Goal: Task Accomplishment & Management: Complete application form

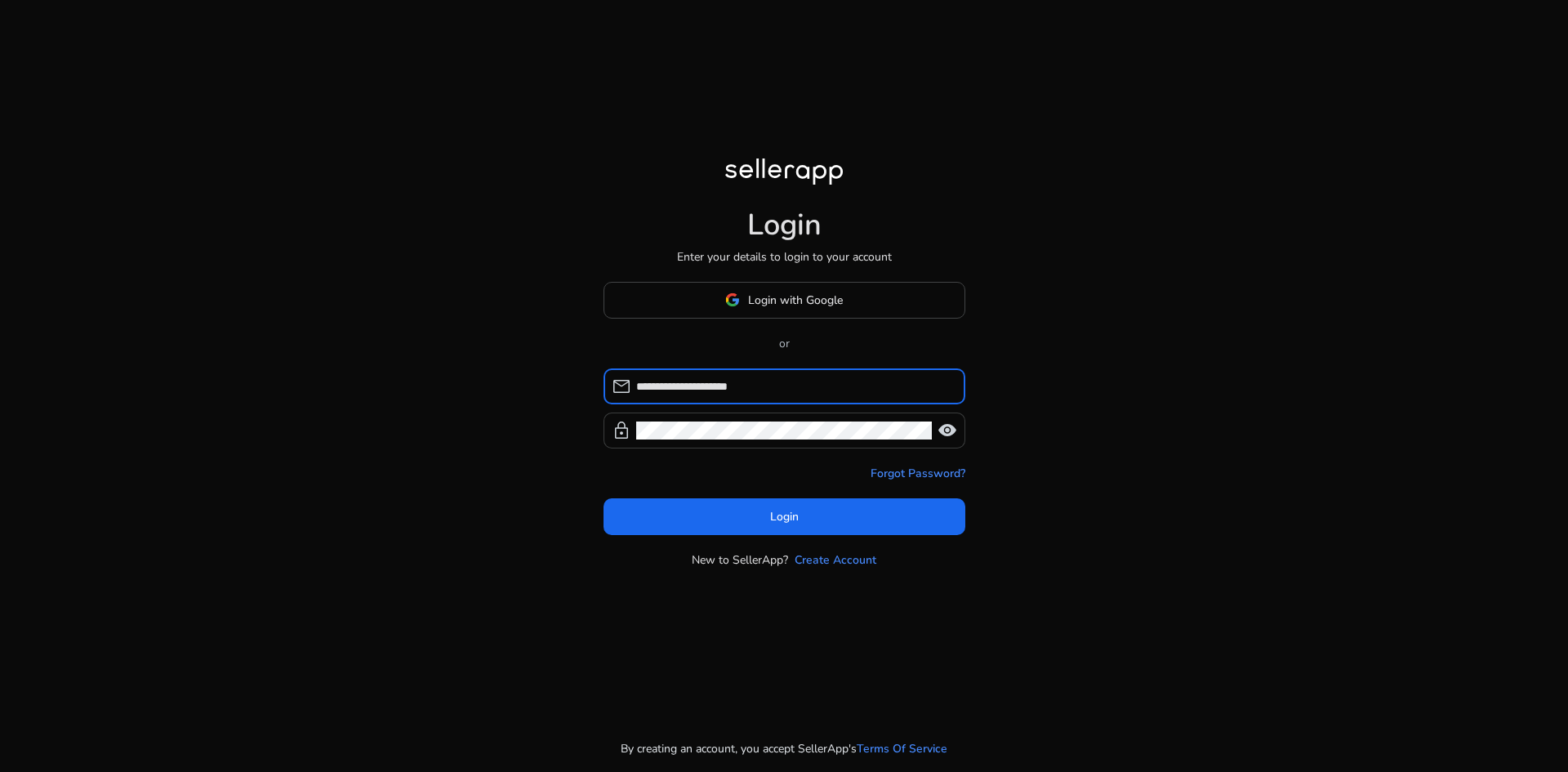
type input "**********"
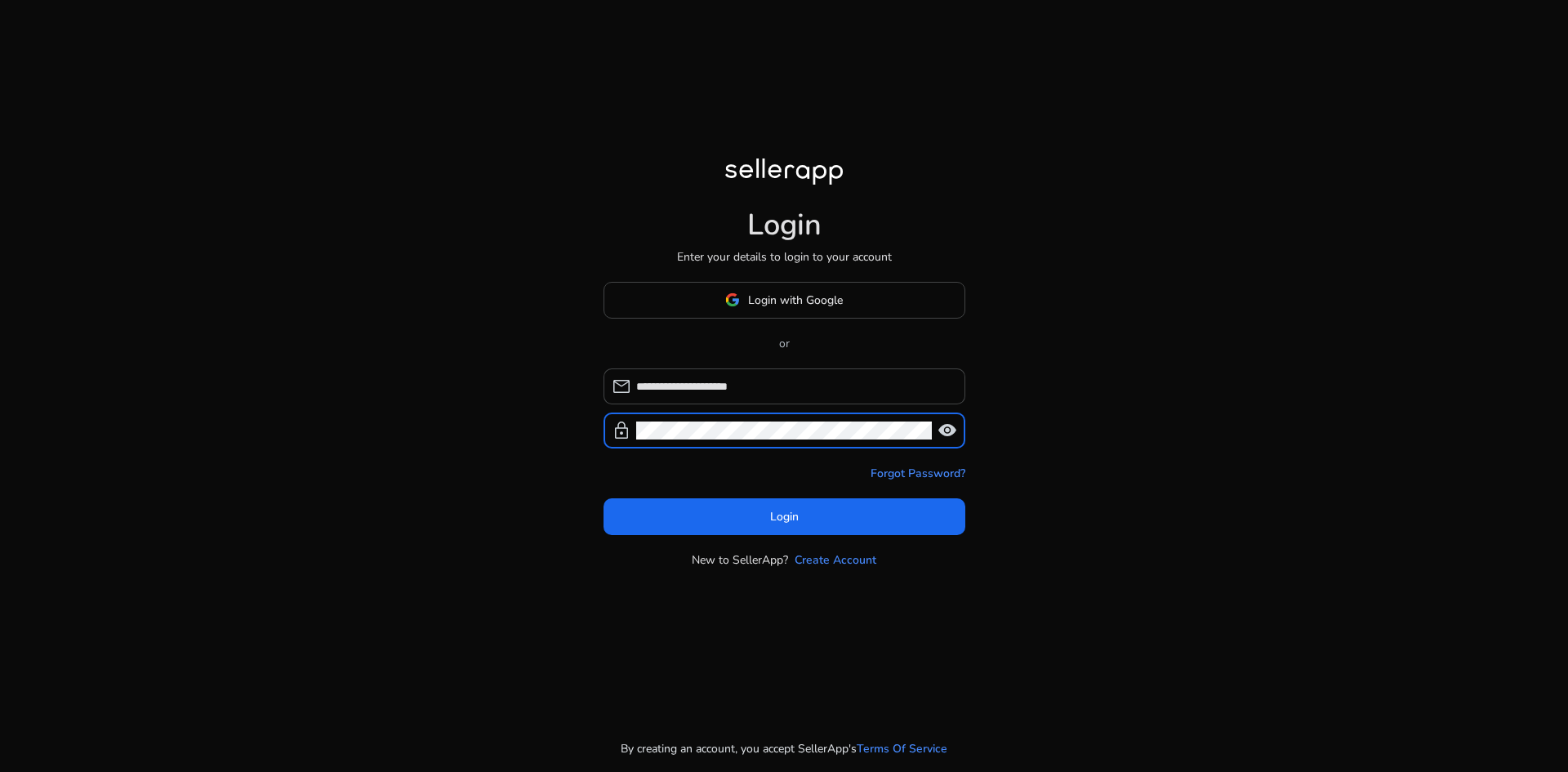
click button "Login" at bounding box center [784, 516] width 362 height 37
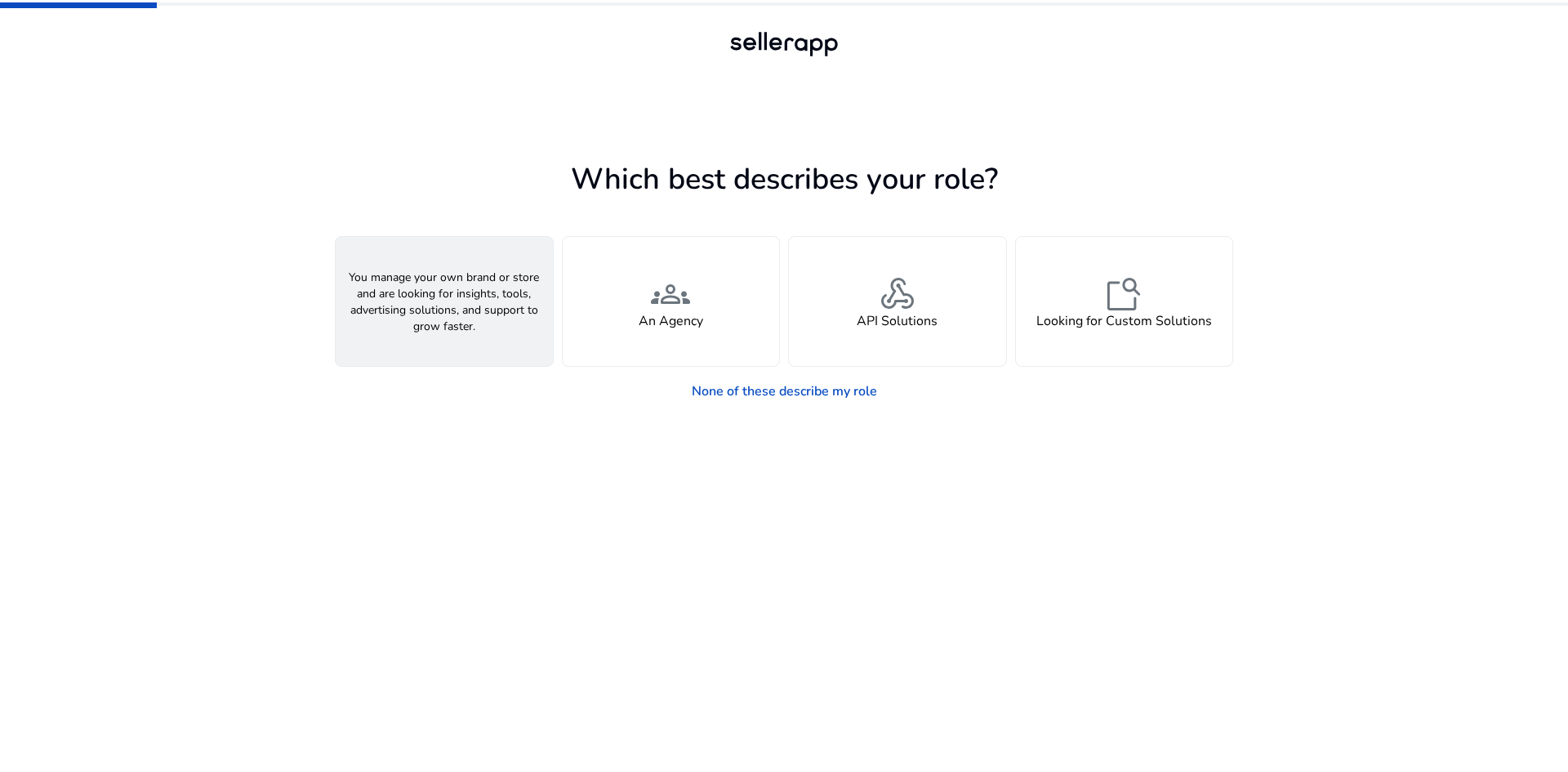
click at [481, 304] on div "person A Seller" at bounding box center [444, 301] width 217 height 129
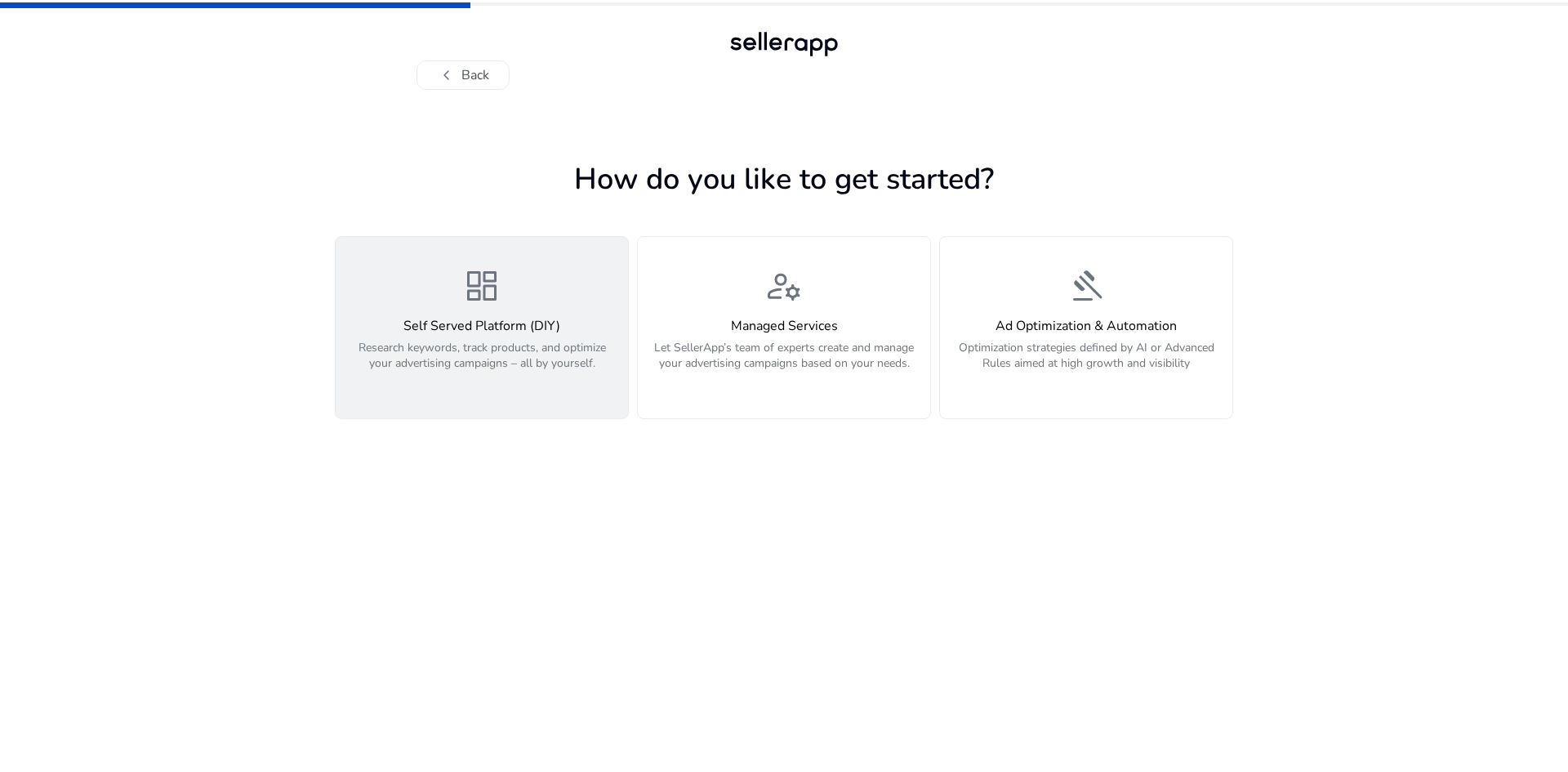
click at [541, 308] on div "dashboard Self Served Platform (DIY) Research keywords, track products, and opt…" at bounding box center [481, 327] width 272 height 122
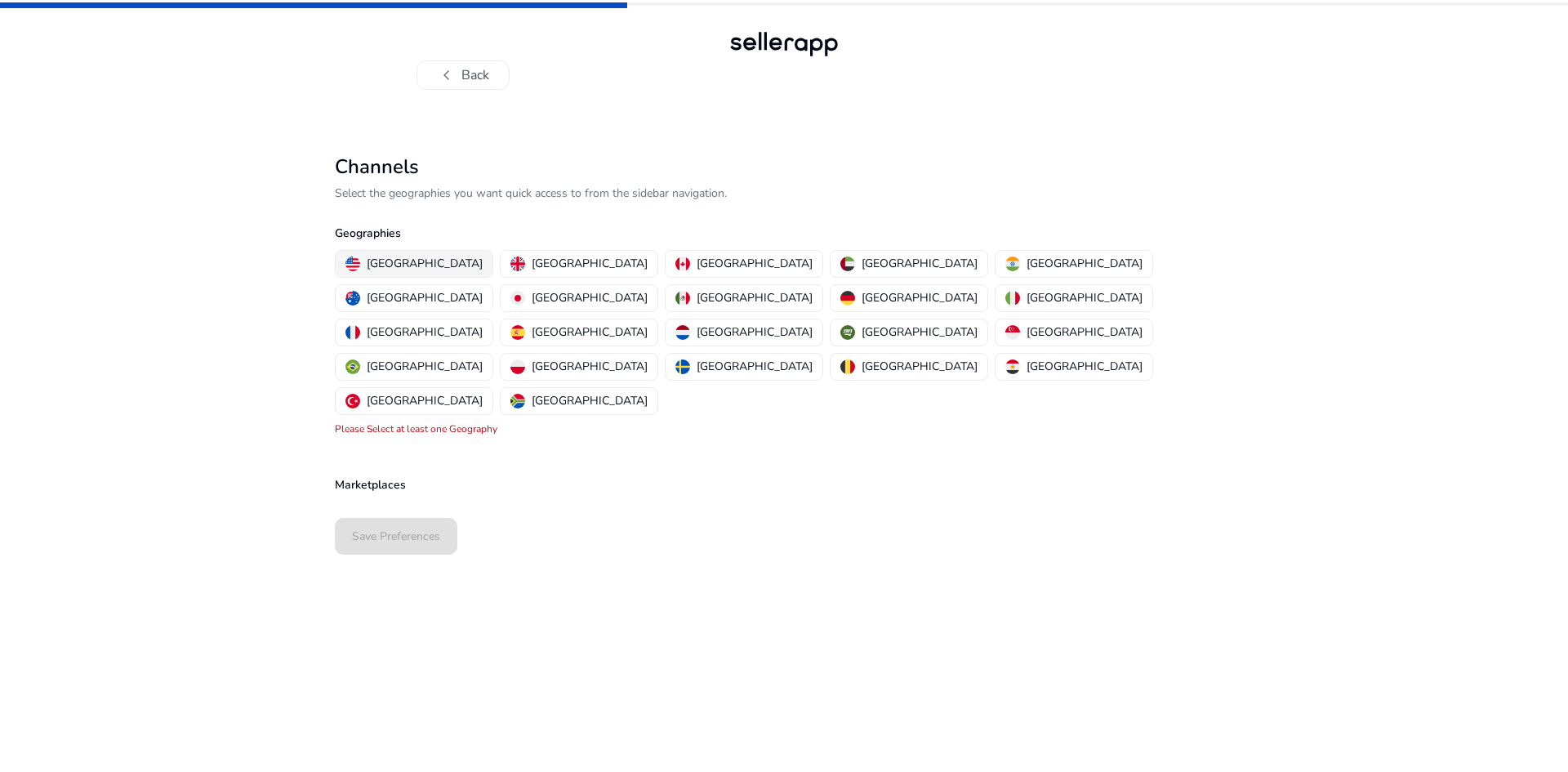
click at [390, 256] on p "United States" at bounding box center [424, 263] width 116 height 17
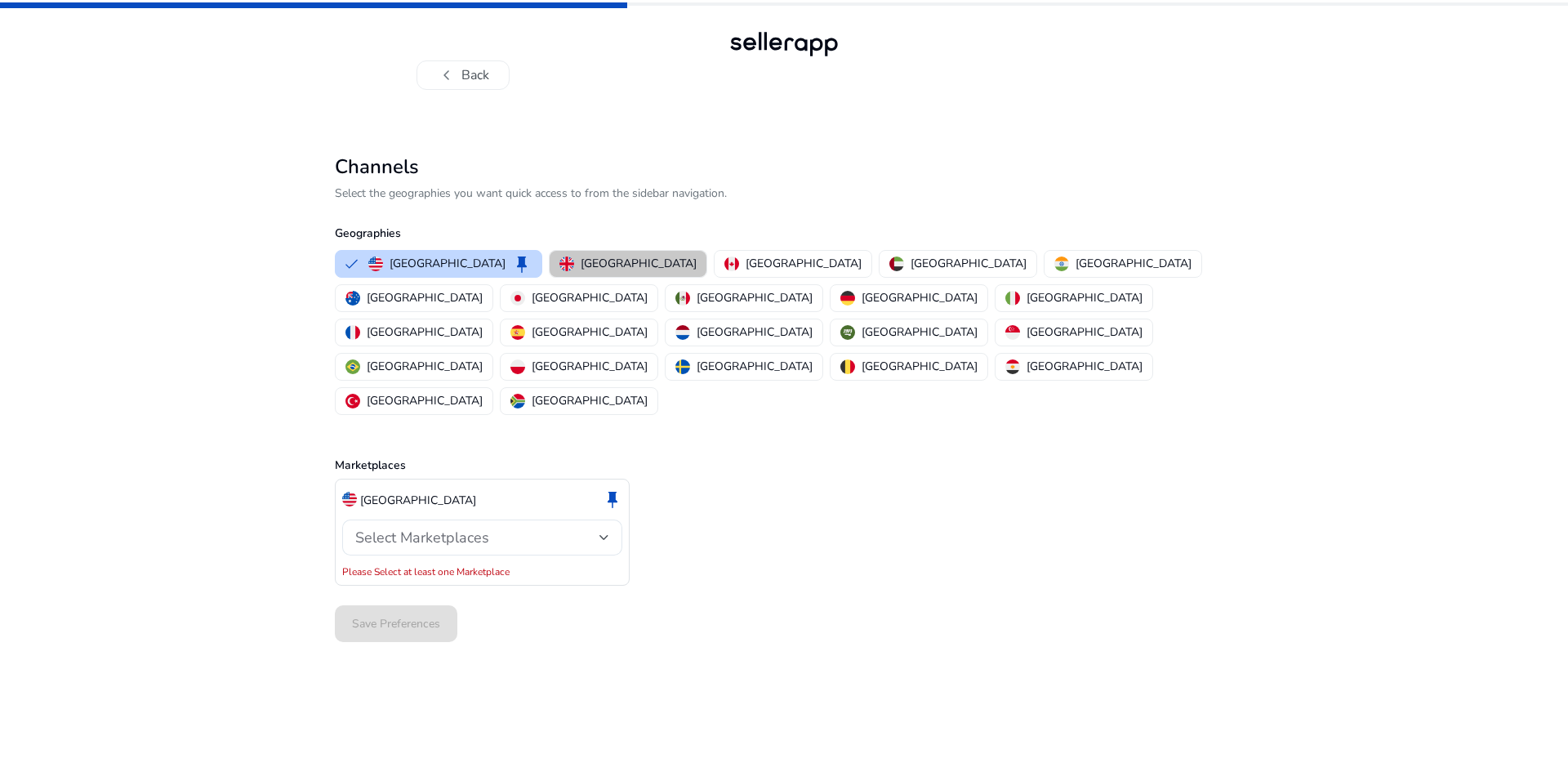
click at [611, 252] on button "United Kingdom" at bounding box center [628, 264] width 157 height 26
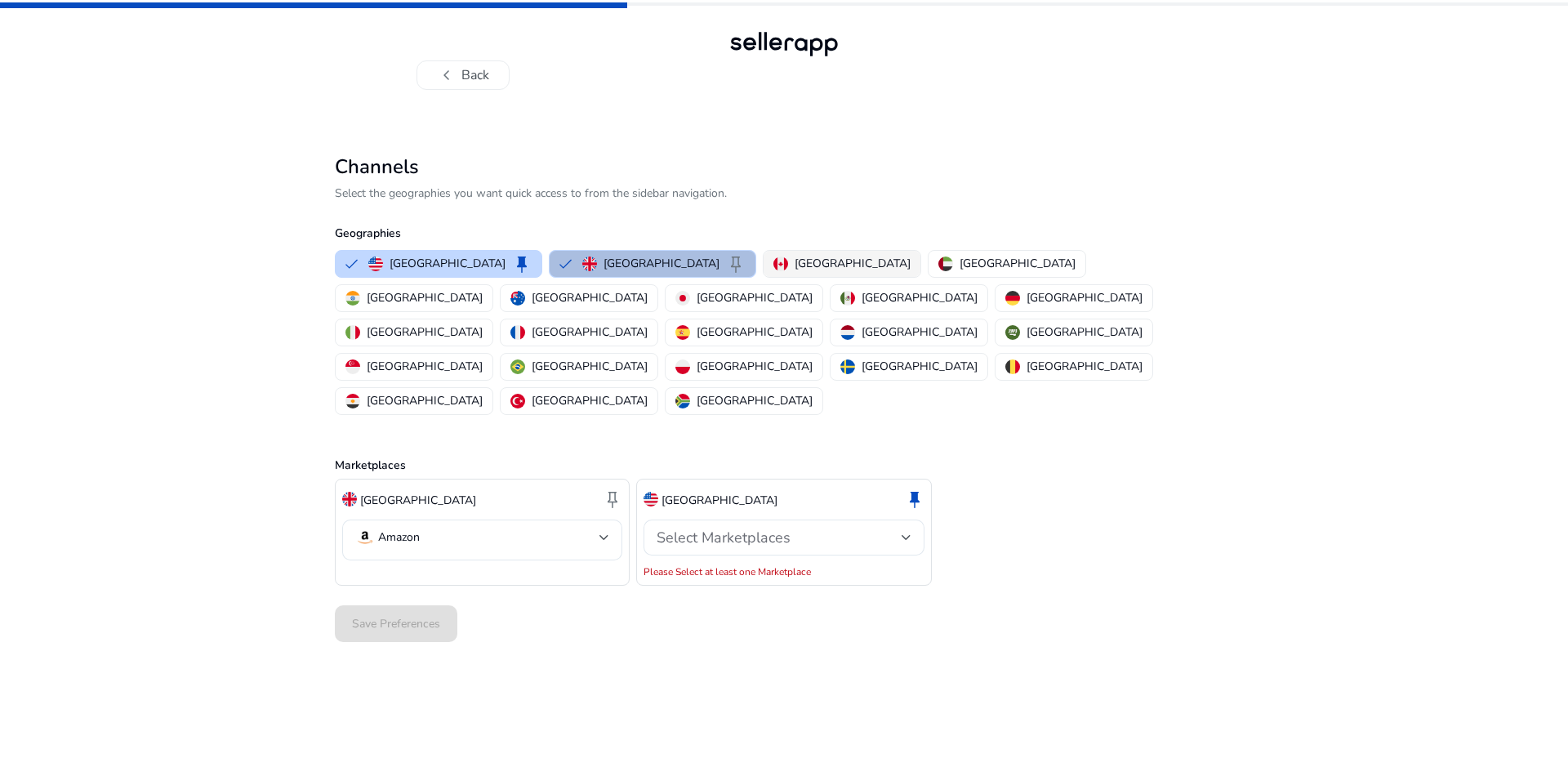
click at [764, 261] on button "Canada" at bounding box center [842, 264] width 157 height 26
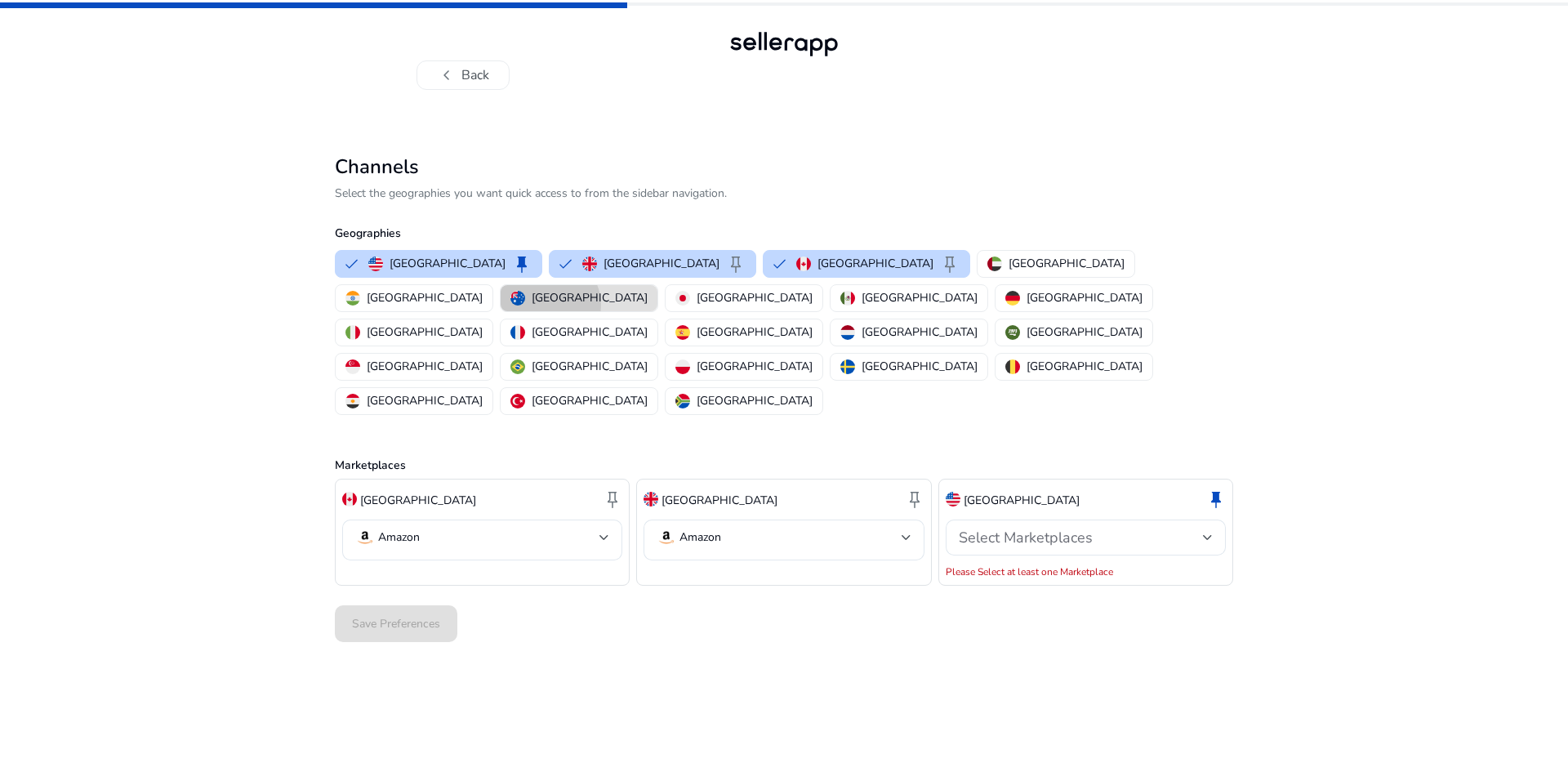
click at [647, 289] on p "Australia" at bounding box center [590, 297] width 116 height 17
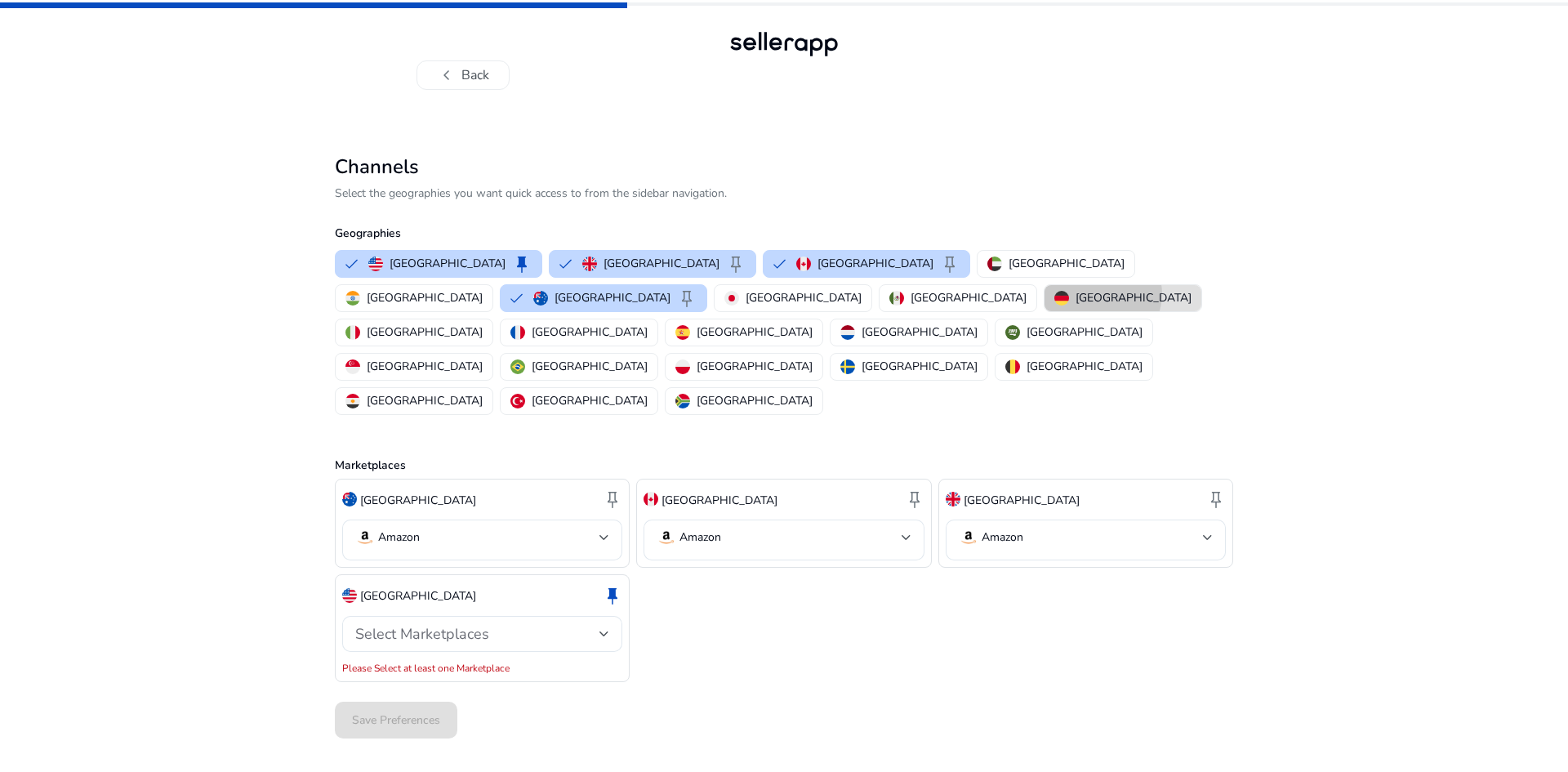
click at [1076, 294] on p "Germany" at bounding box center [1134, 297] width 116 height 17
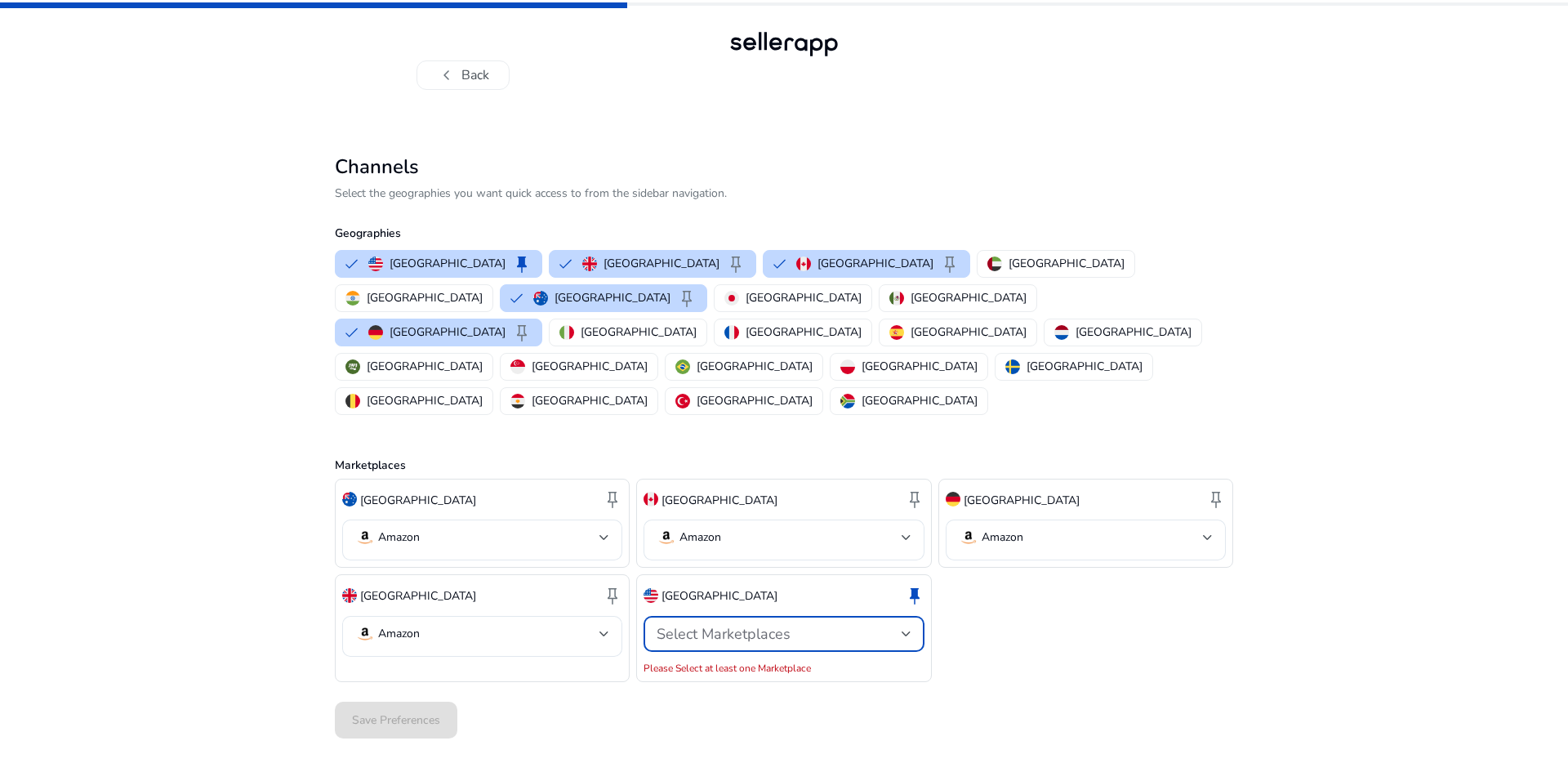
click at [774, 624] on span "Select Marketplaces" at bounding box center [723, 634] width 134 height 20
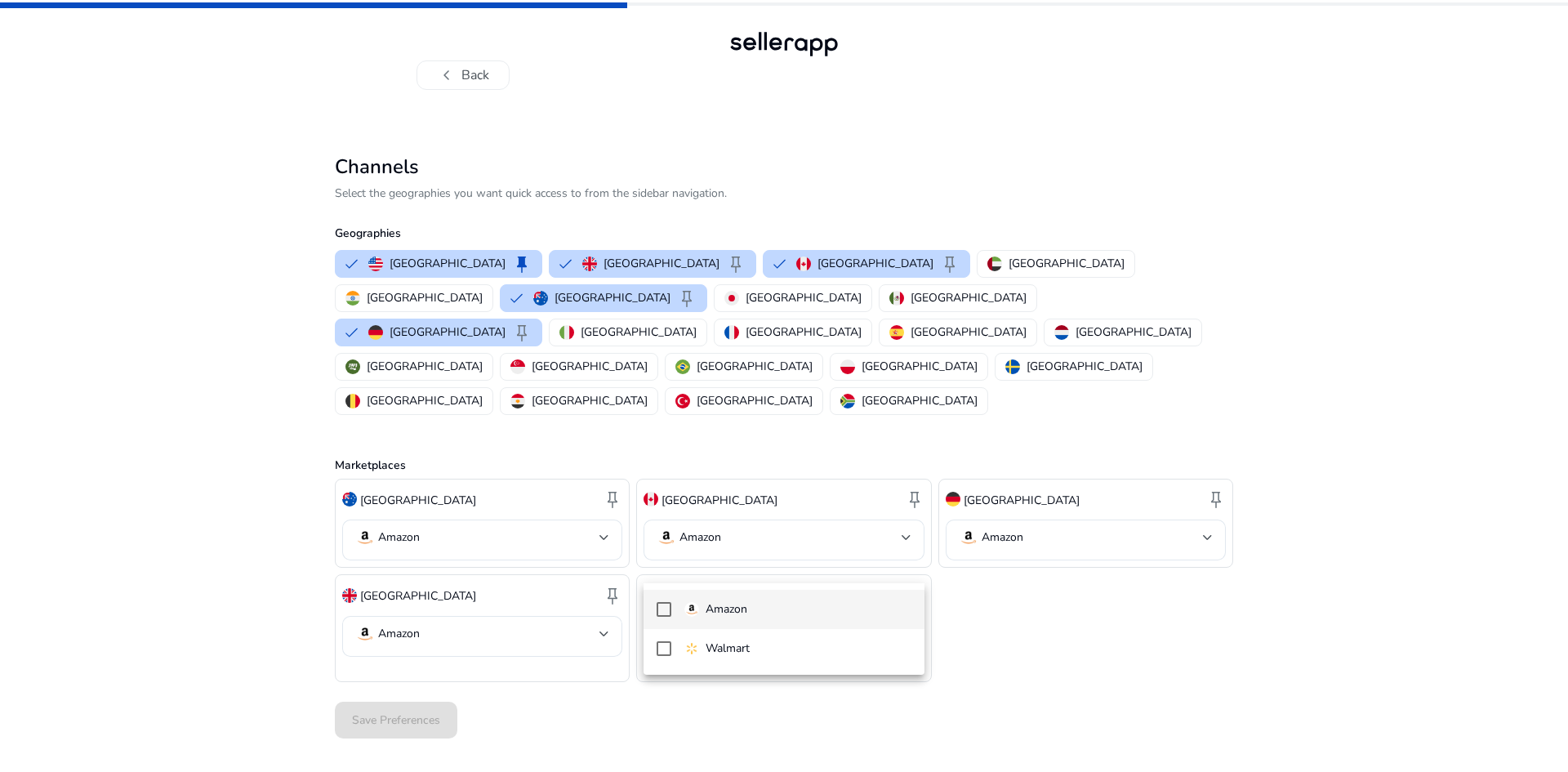
click at [737, 602] on p "Amazon" at bounding box center [727, 609] width 41 height 18
click at [793, 559] on div at bounding box center [784, 386] width 1568 height 772
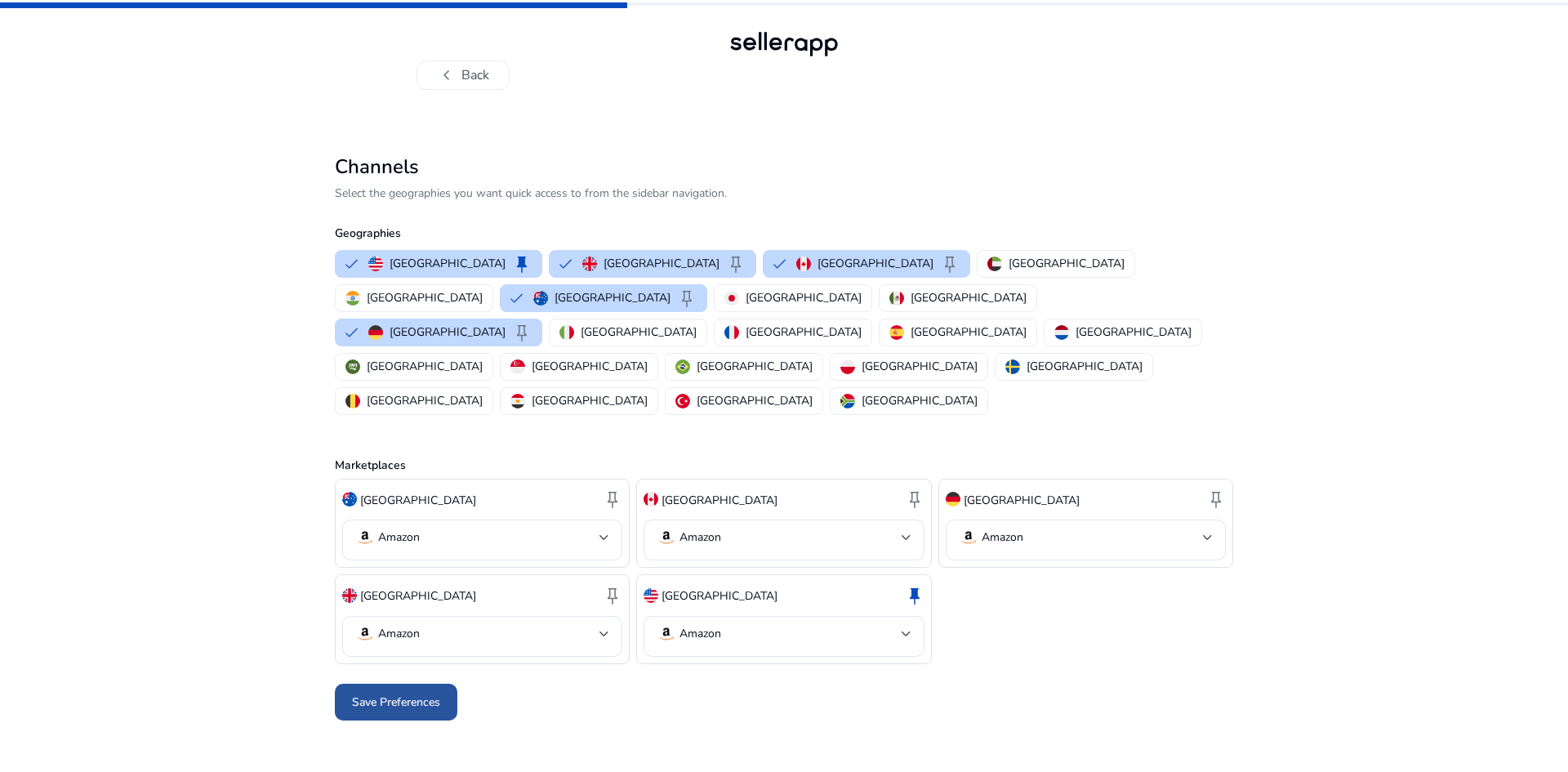
click at [405, 694] on span "Save Preferences" at bounding box center [396, 702] width 88 height 17
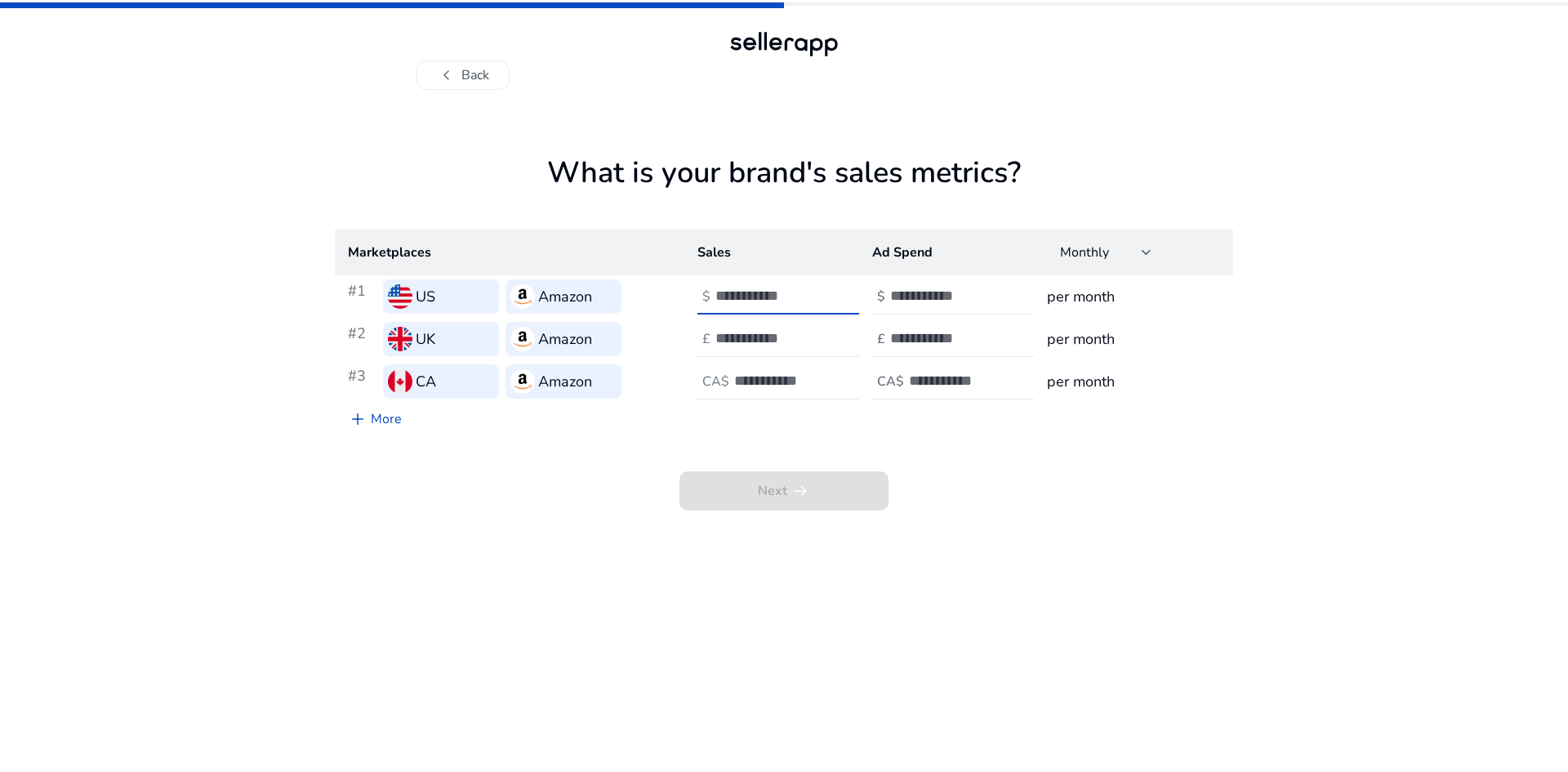
click at [766, 294] on input "number" at bounding box center [770, 296] width 111 height 18
type input "****"
click at [757, 339] on input "number" at bounding box center [770, 339] width 111 height 18
type input "****"
click at [748, 384] on input "number" at bounding box center [789, 381] width 111 height 18
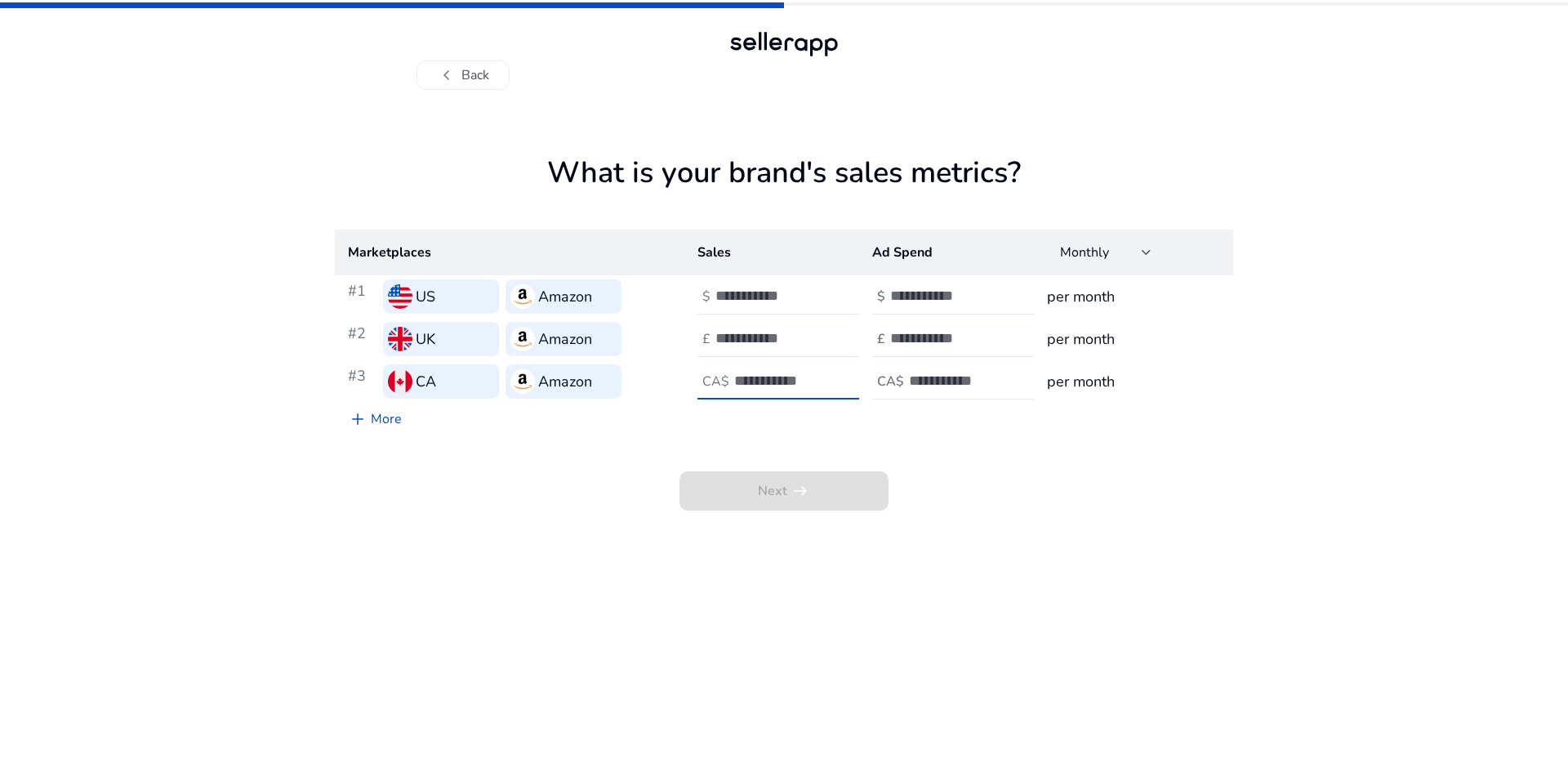
type input "*****"
click at [915, 386] on input "number" at bounding box center [964, 381] width 111 height 18
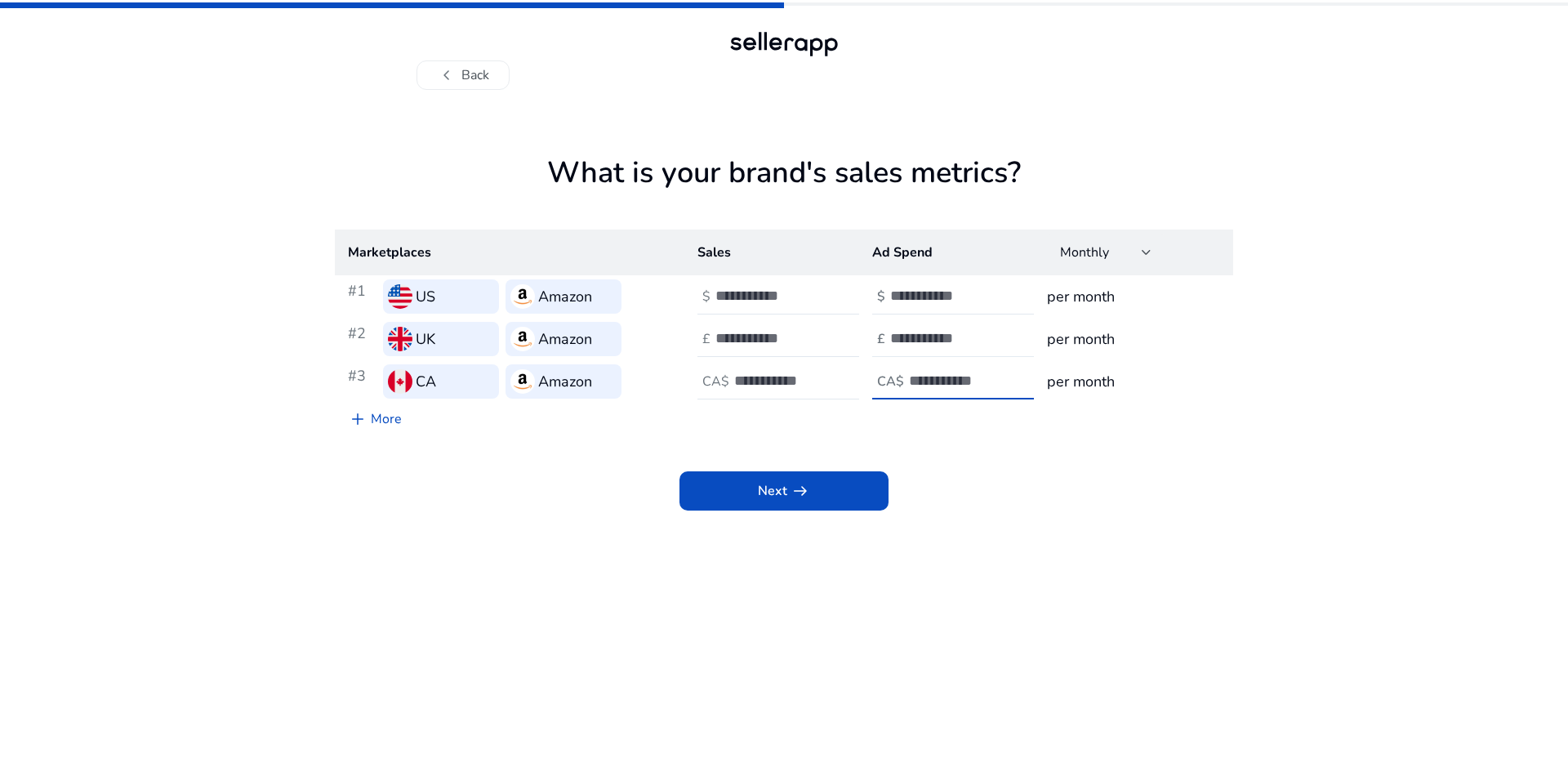
type input "*"
click at [930, 344] on input "number" at bounding box center [945, 339] width 111 height 18
type input "*"
click at [939, 288] on input "number" at bounding box center [945, 296] width 111 height 18
type input "*"
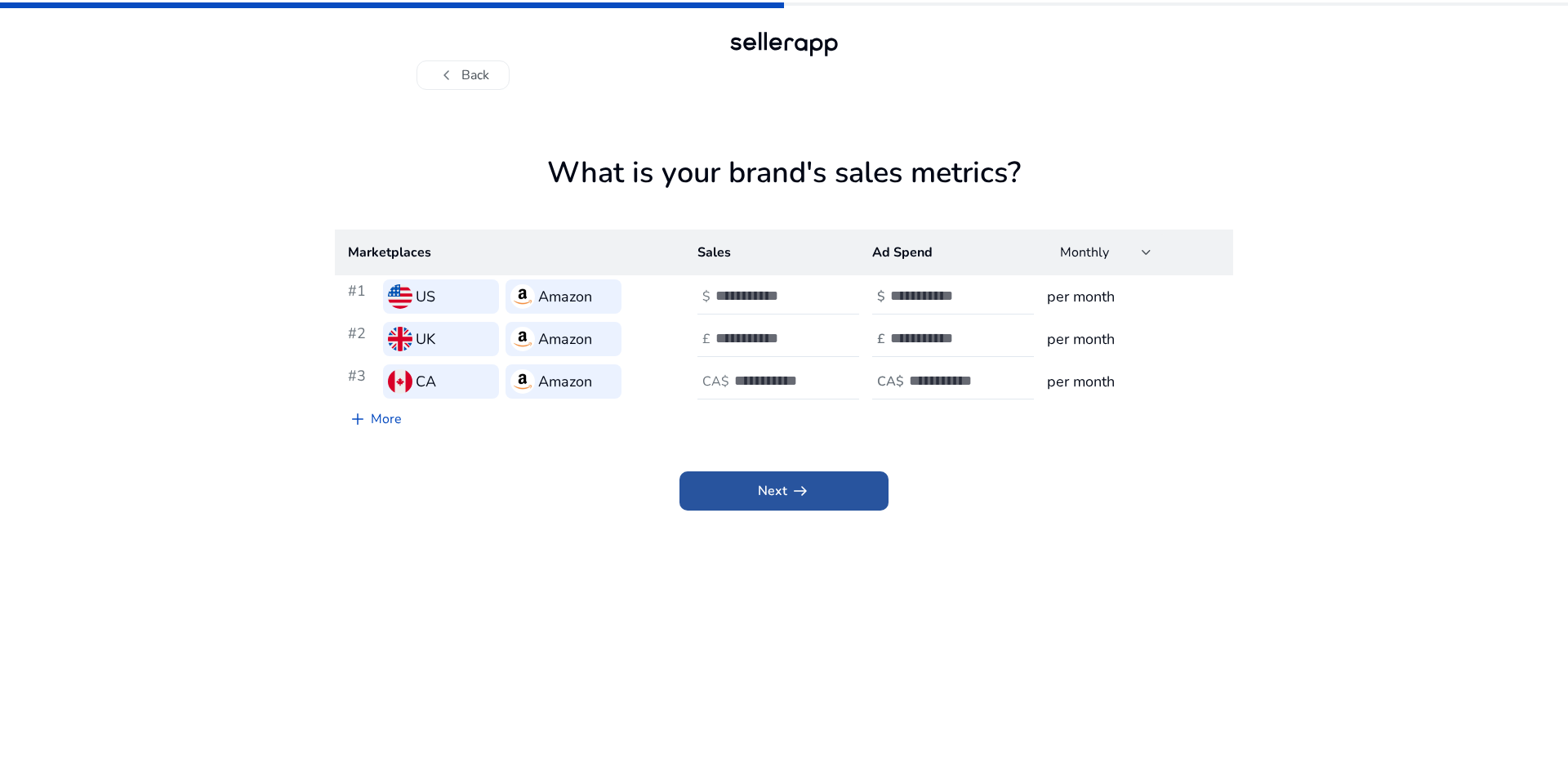
click at [780, 500] on span "Next arrow_right_alt" at bounding box center [784, 491] width 52 height 20
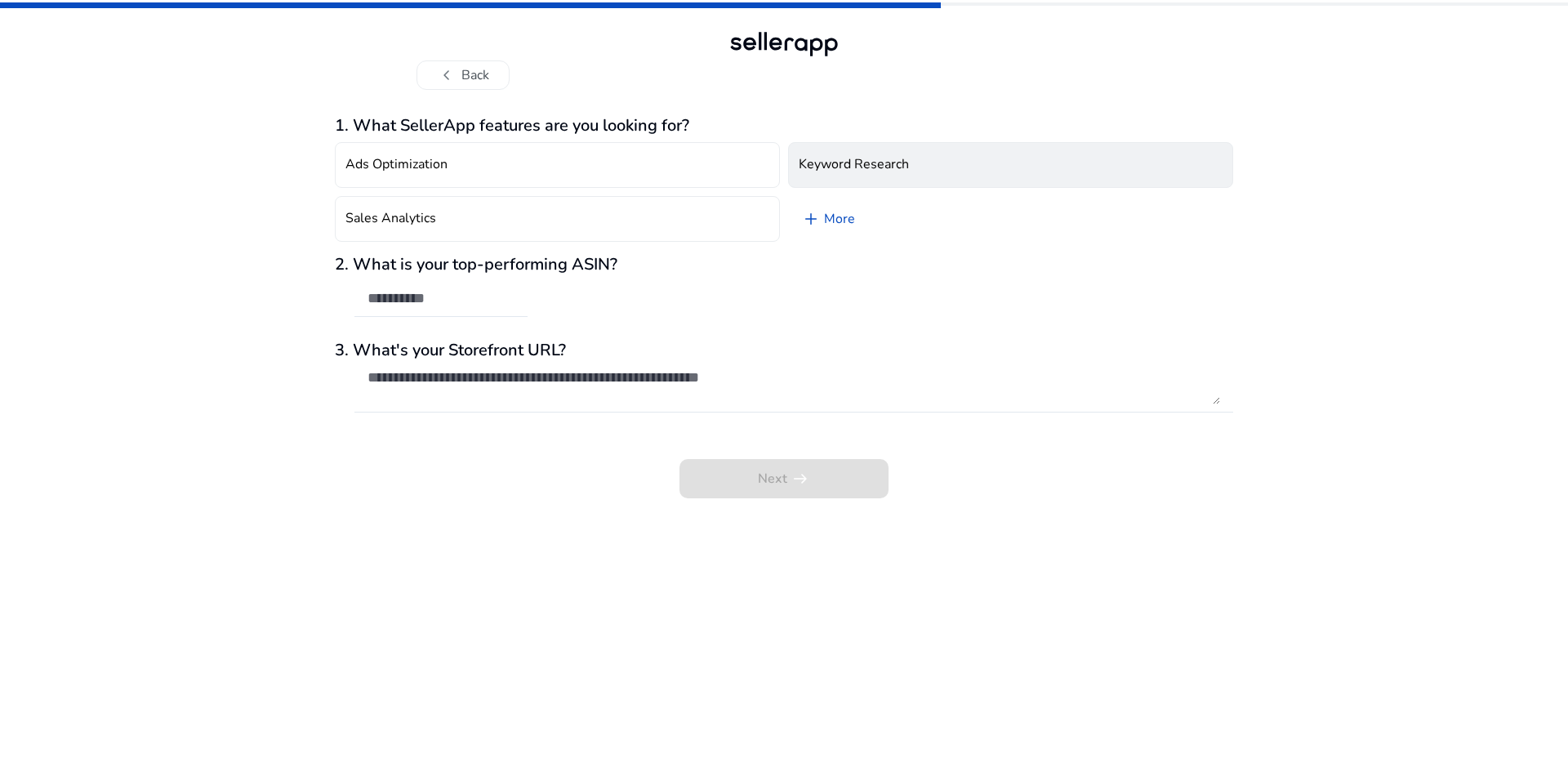
click at [889, 159] on h4 "Keyword Research" at bounding box center [854, 164] width 111 height 16
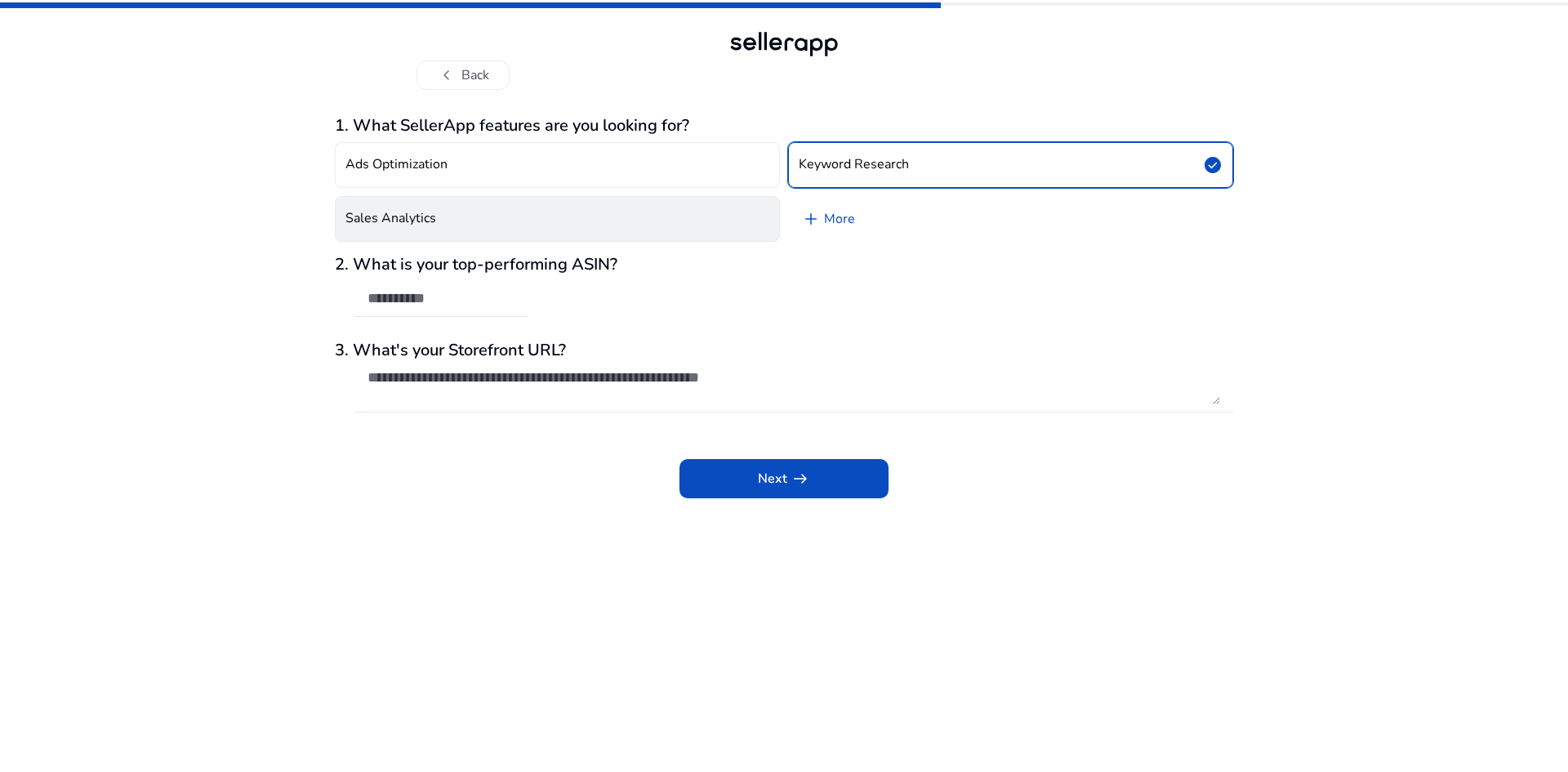
click at [589, 226] on button "Sales Analytics" at bounding box center [557, 218] width 445 height 45
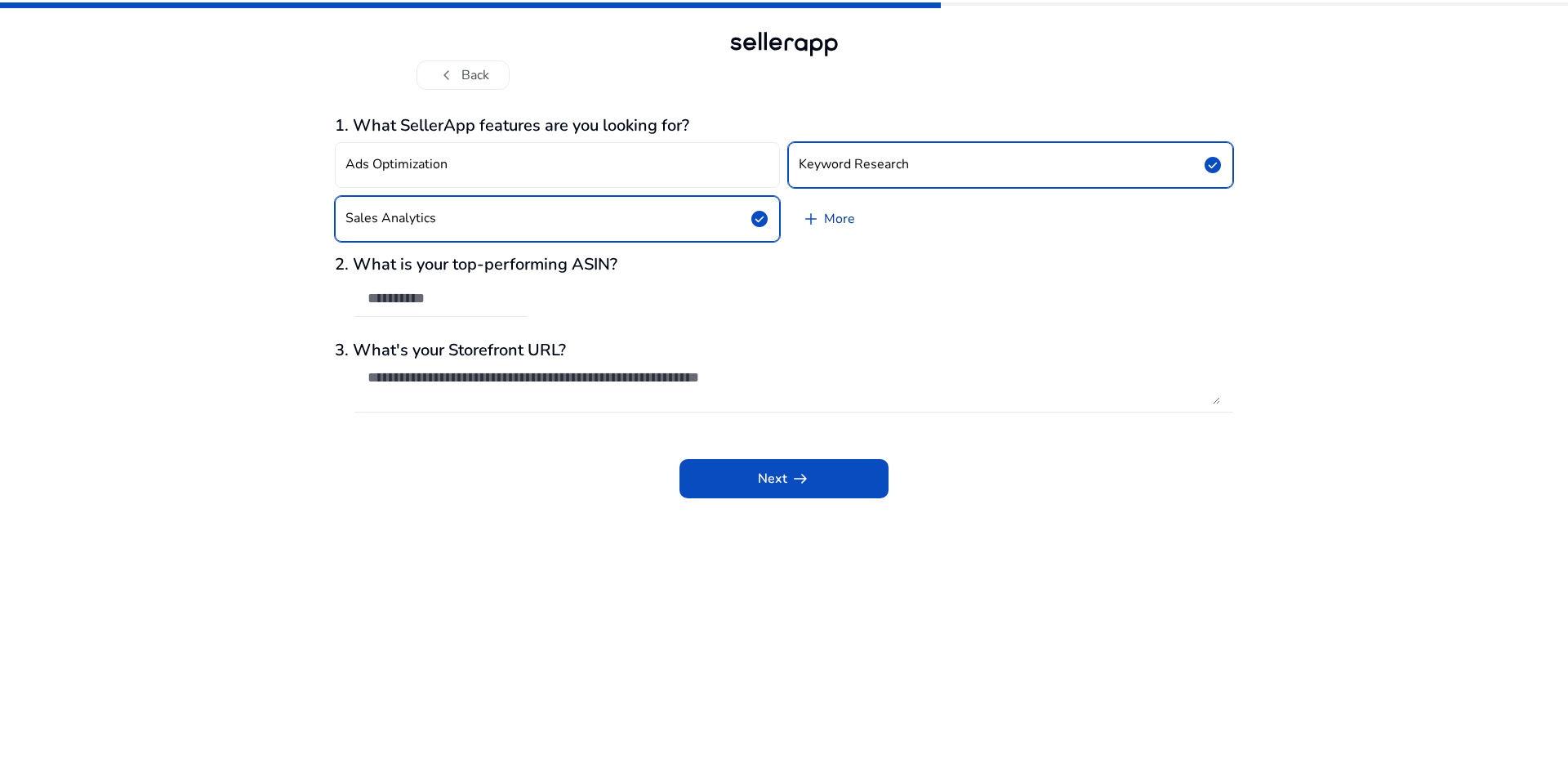
click at [821, 220] on link "add More" at bounding box center [827, 218] width 80 height 45
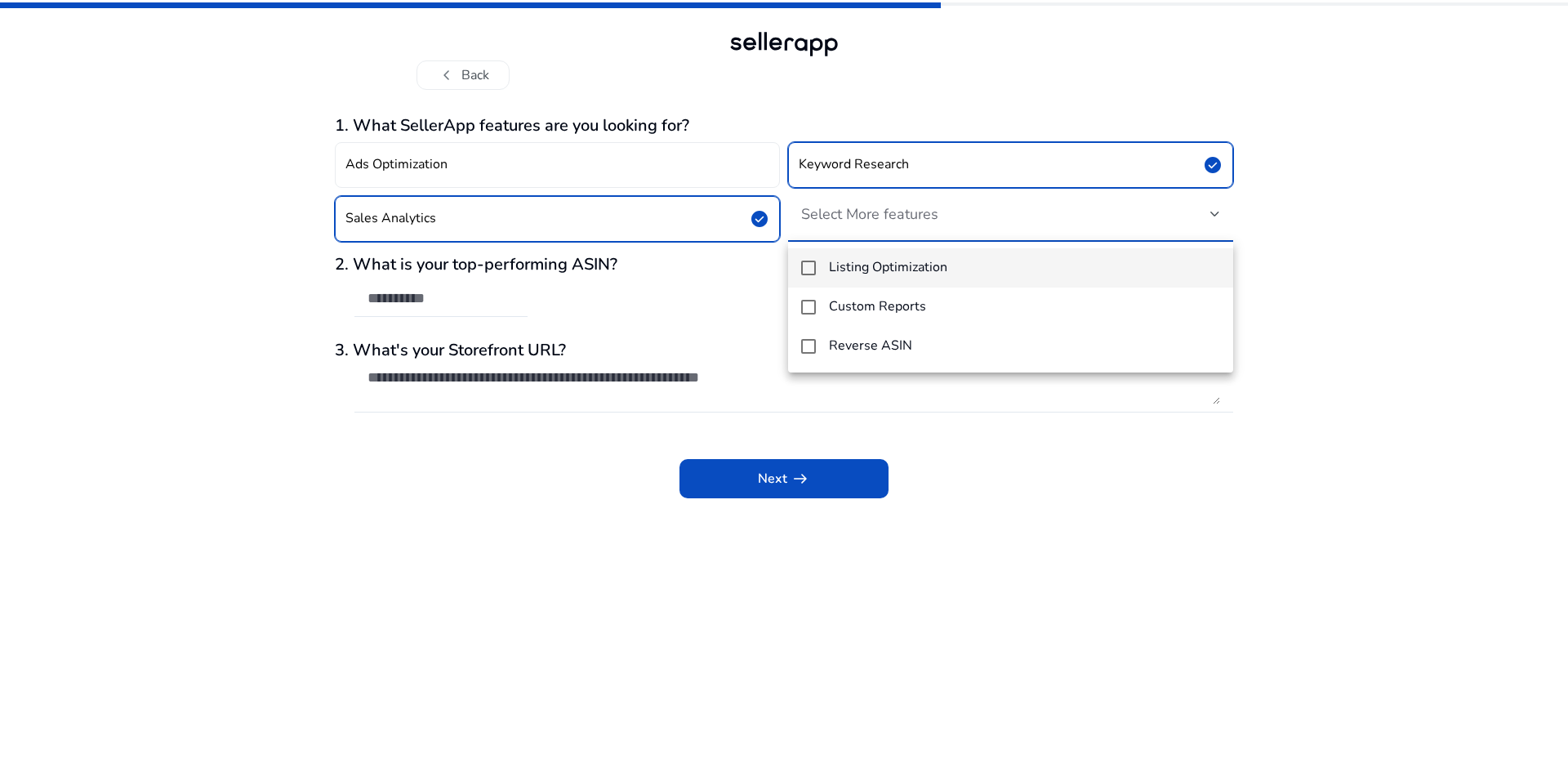
click at [177, 319] on div at bounding box center [784, 386] width 1568 height 772
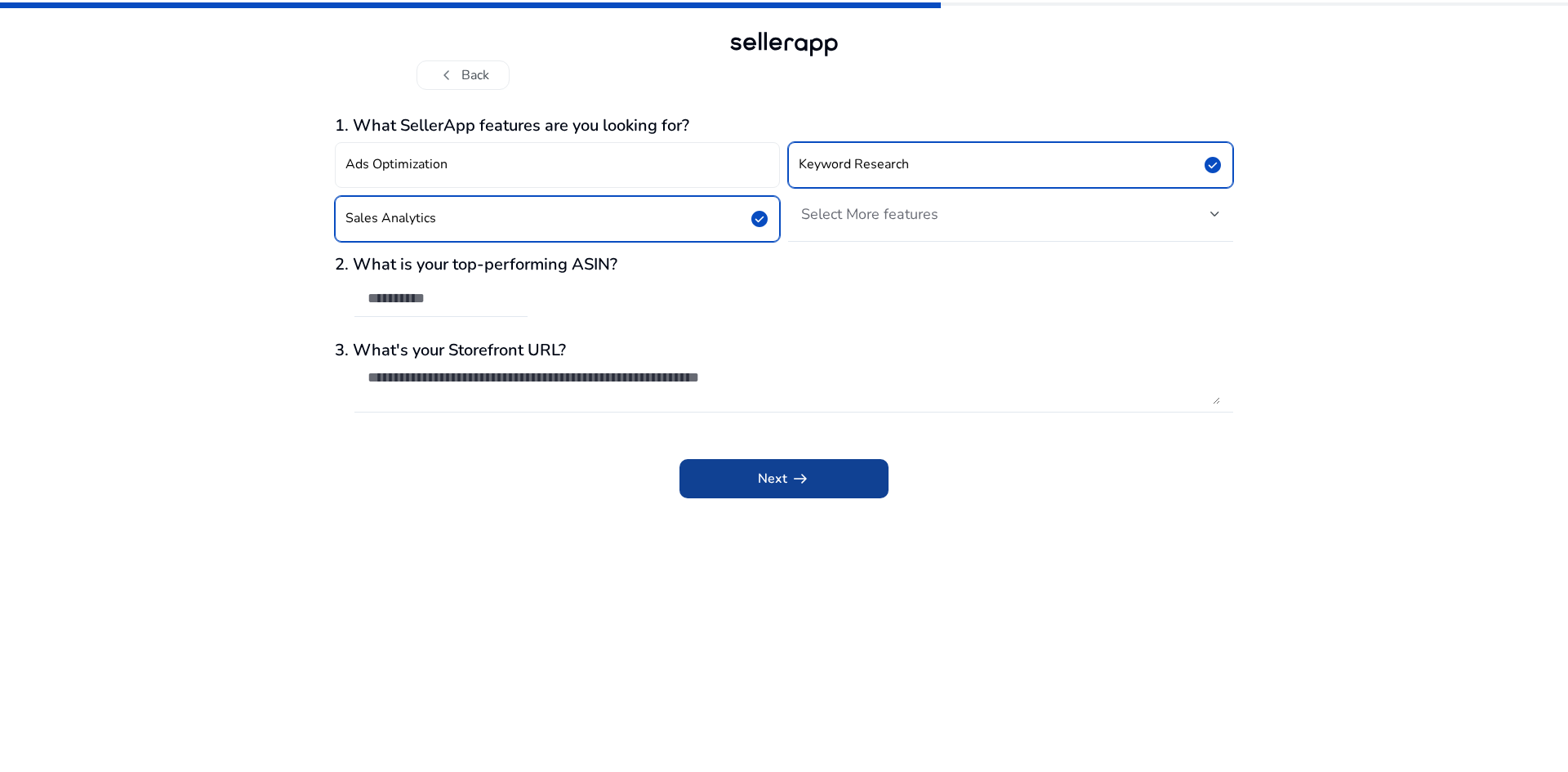
click at [745, 472] on span at bounding box center [784, 478] width 209 height 39
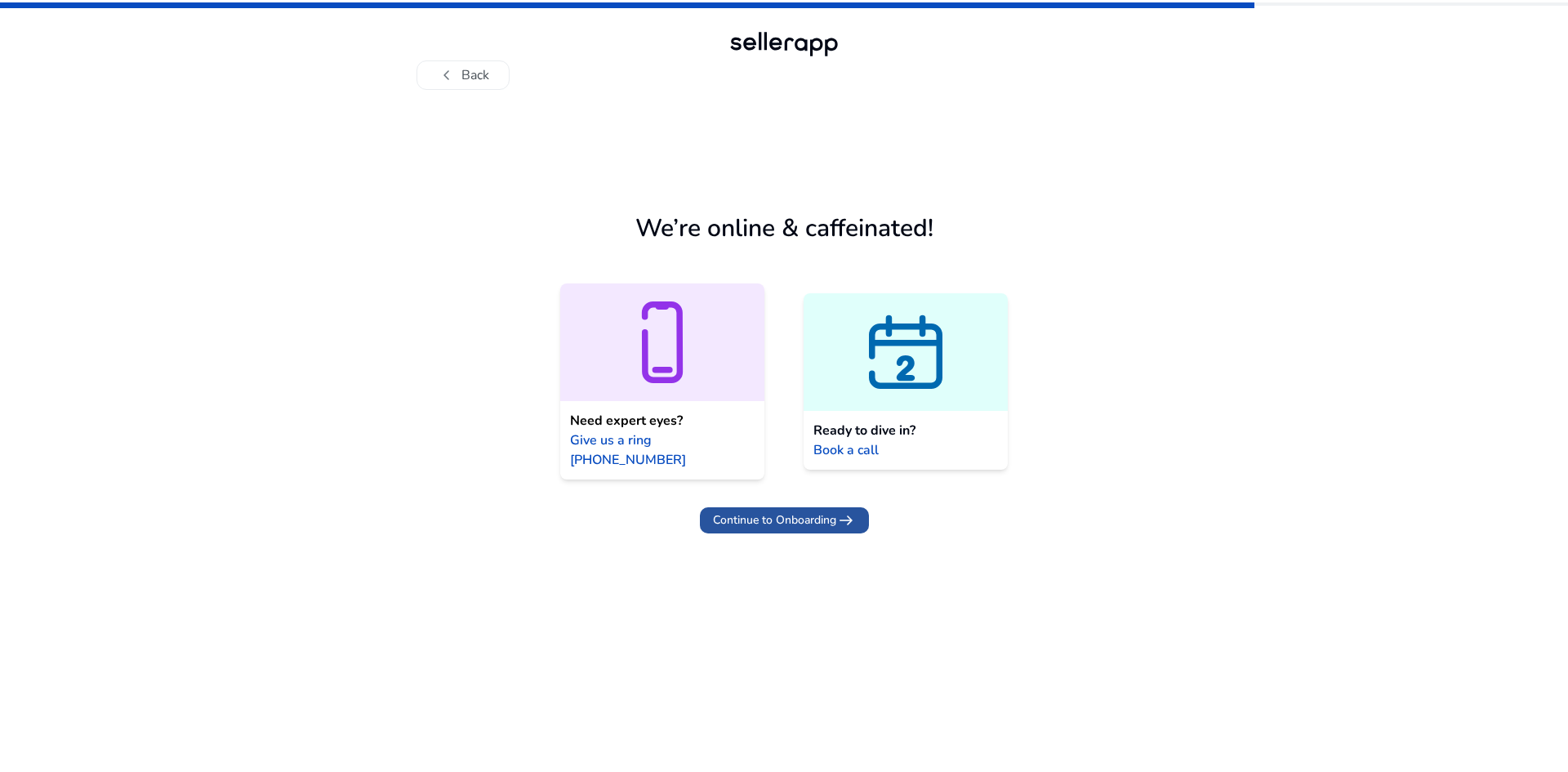
click at [751, 511] on span "Continue to Onboarding" at bounding box center [774, 519] width 123 height 17
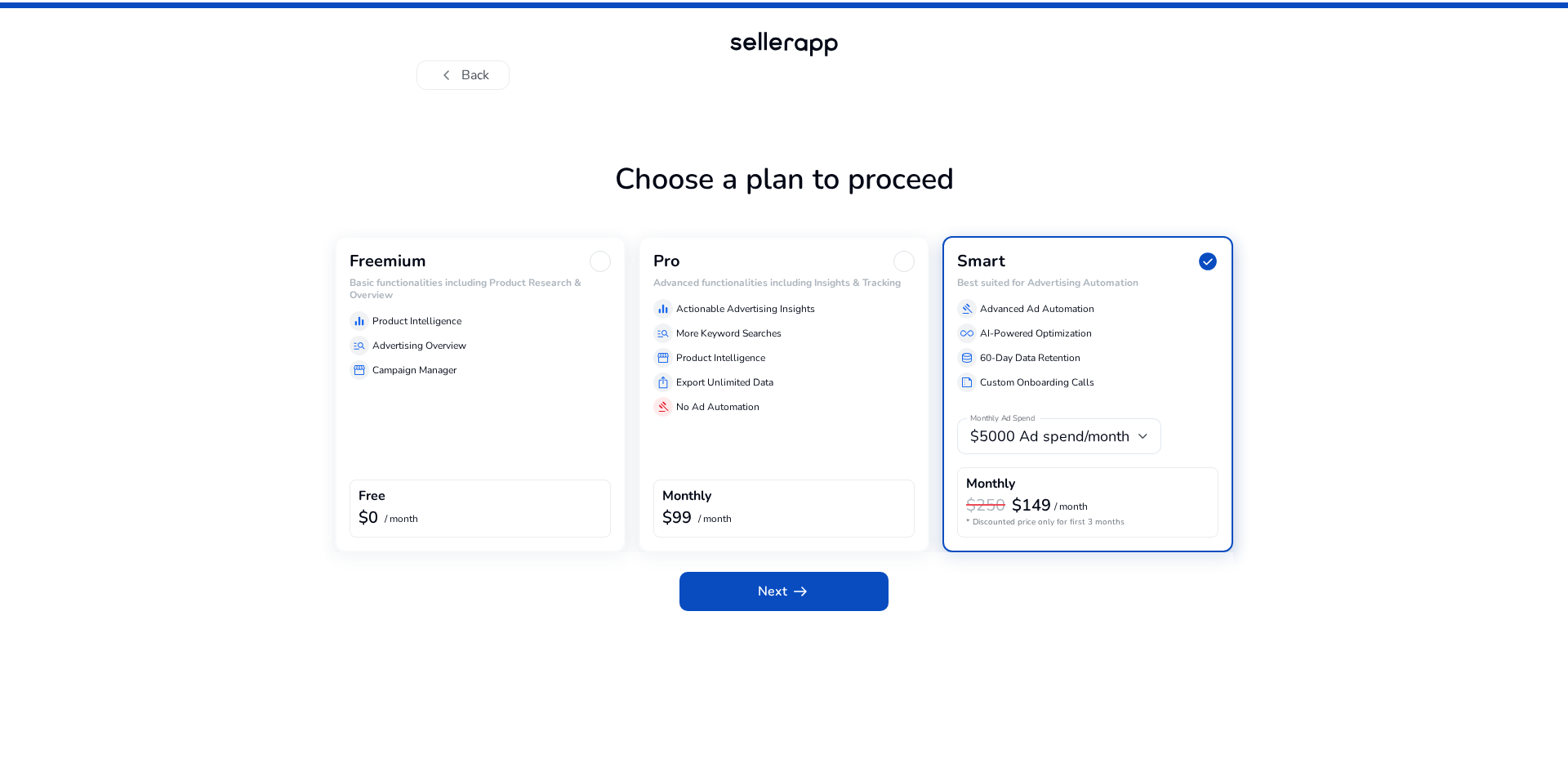
click at [363, 507] on b "$0" at bounding box center [368, 517] width 20 height 22
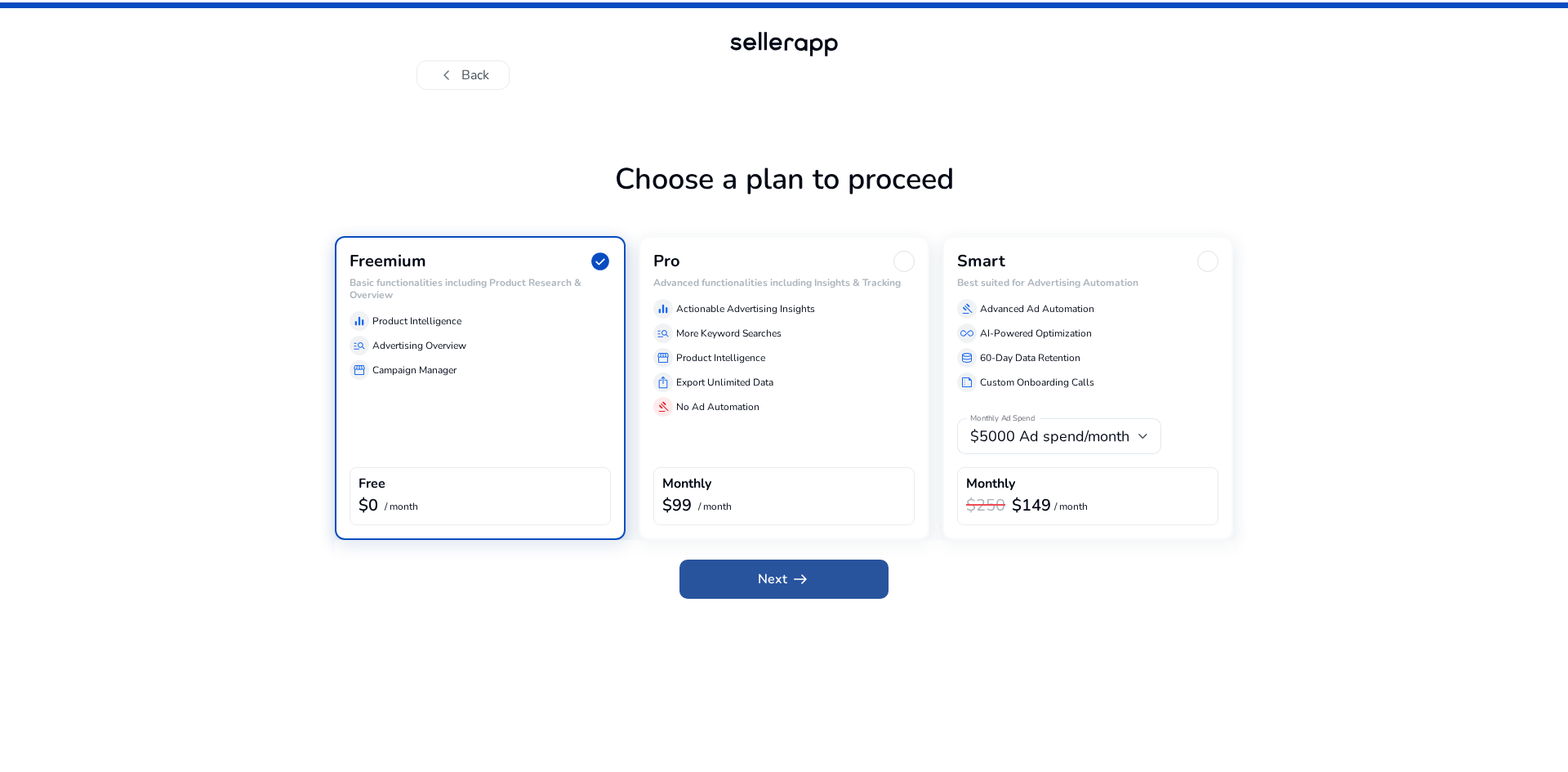
click at [722, 573] on span at bounding box center [784, 579] width 209 height 39
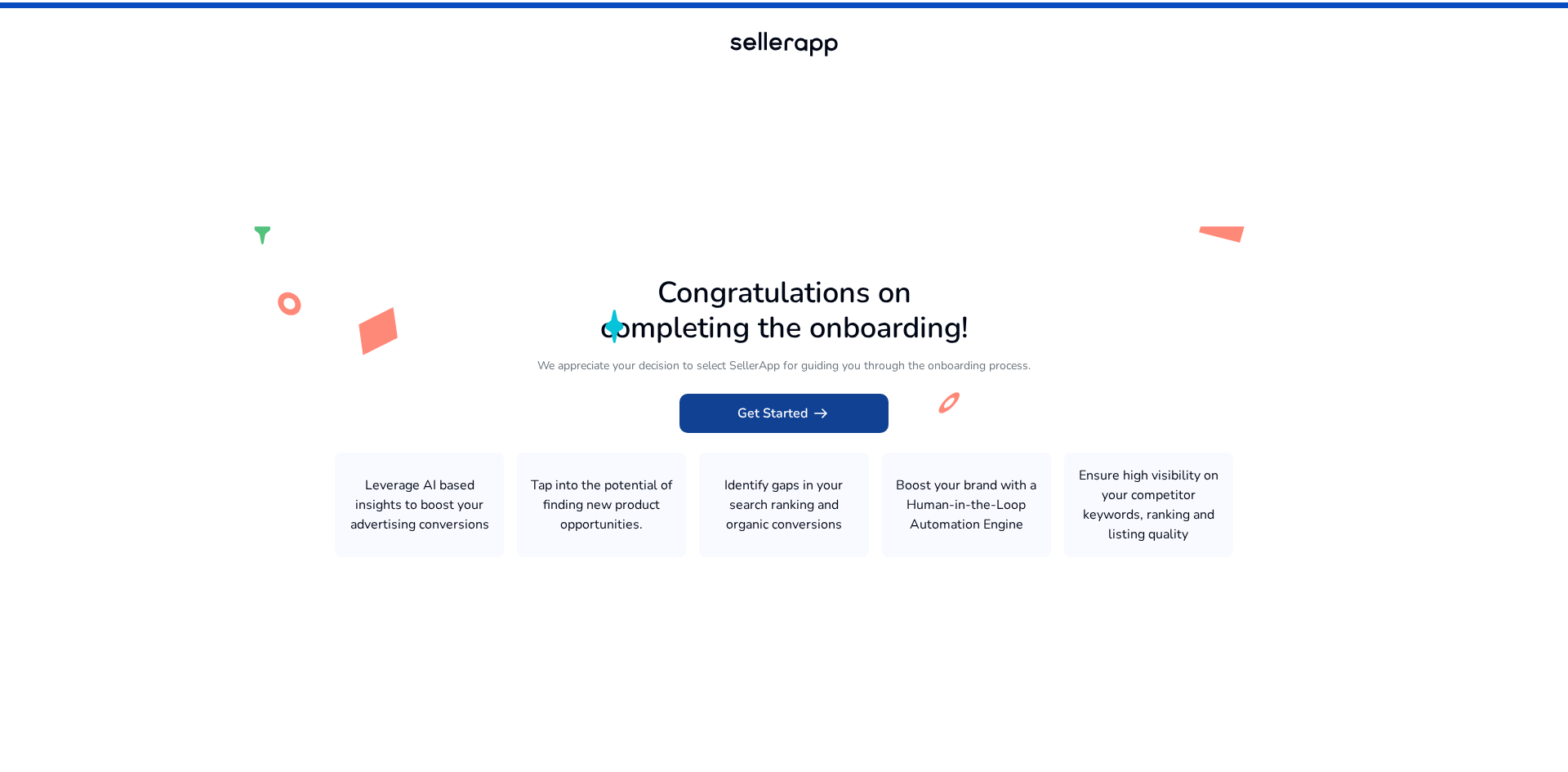
click at [759, 409] on span "Get Started arrow_right_alt" at bounding box center [784, 414] width 93 height 20
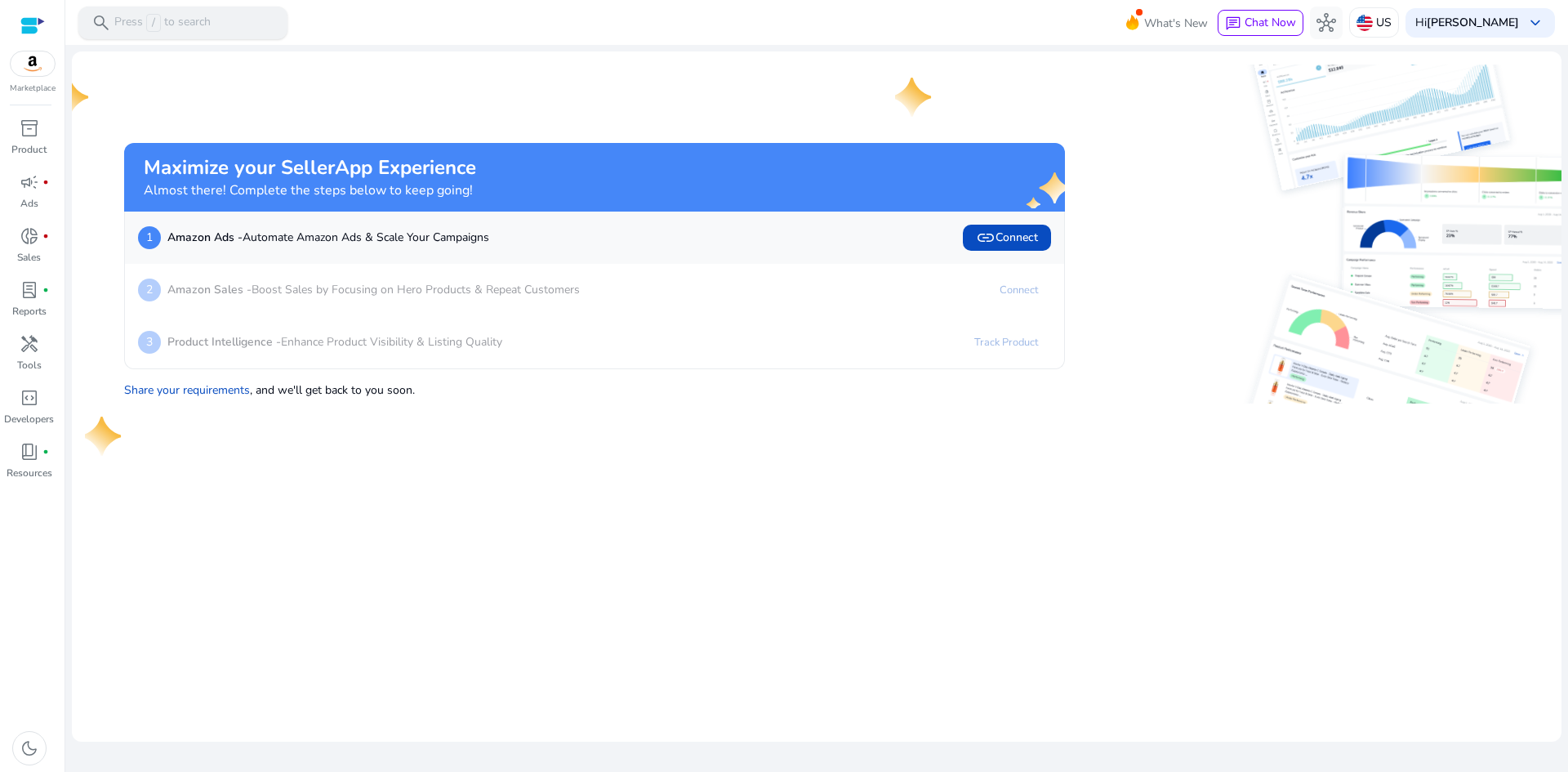
click at [187, 17] on p "Press / to search" at bounding box center [162, 23] width 97 height 18
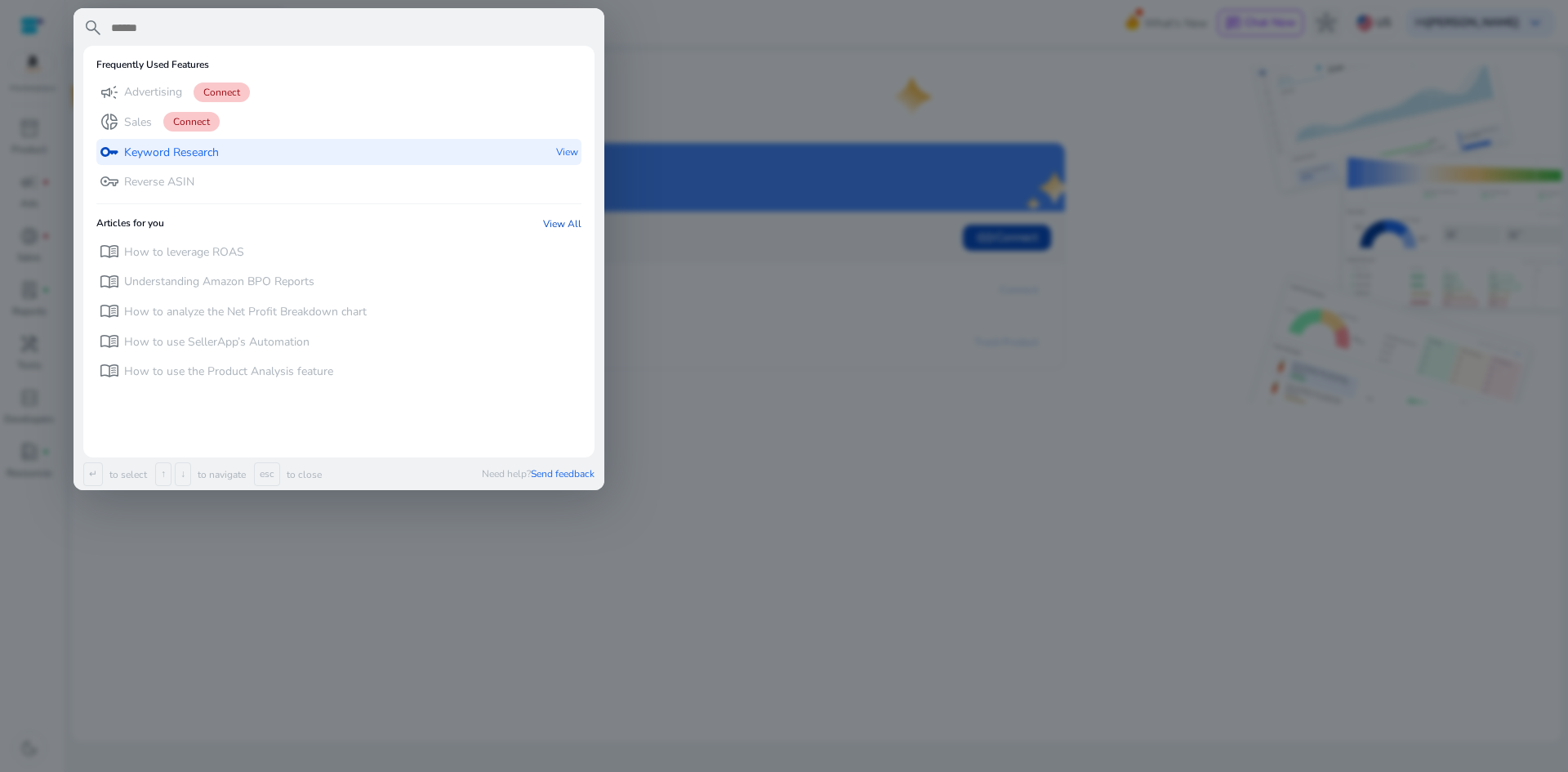
click at [178, 159] on p "Keyword Research" at bounding box center [171, 153] width 95 height 17
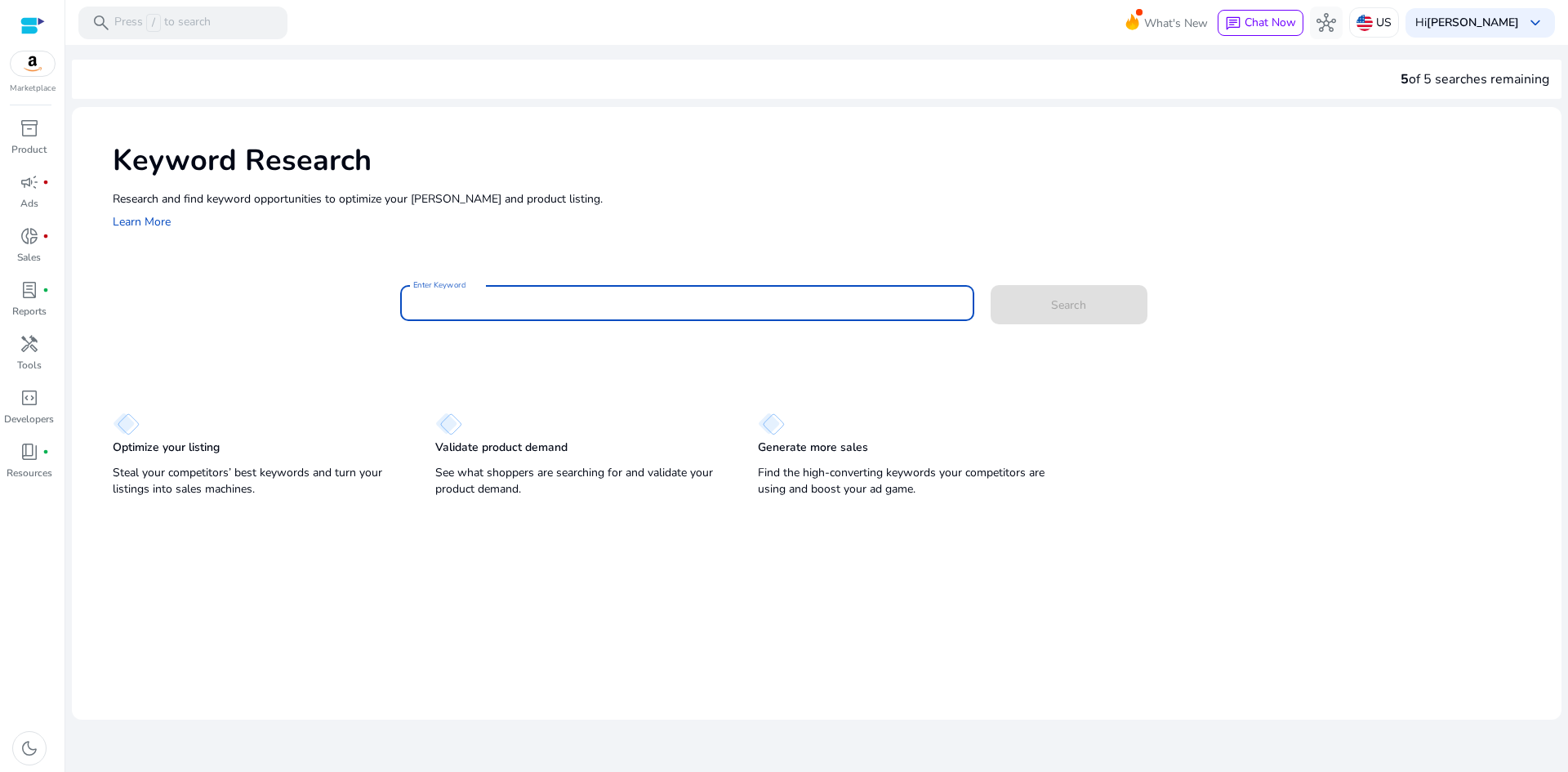
click at [483, 294] on input "Enter Keyword" at bounding box center [687, 303] width 548 height 18
type input "**********"
click at [991, 285] on button "Search" at bounding box center [1069, 304] width 157 height 39
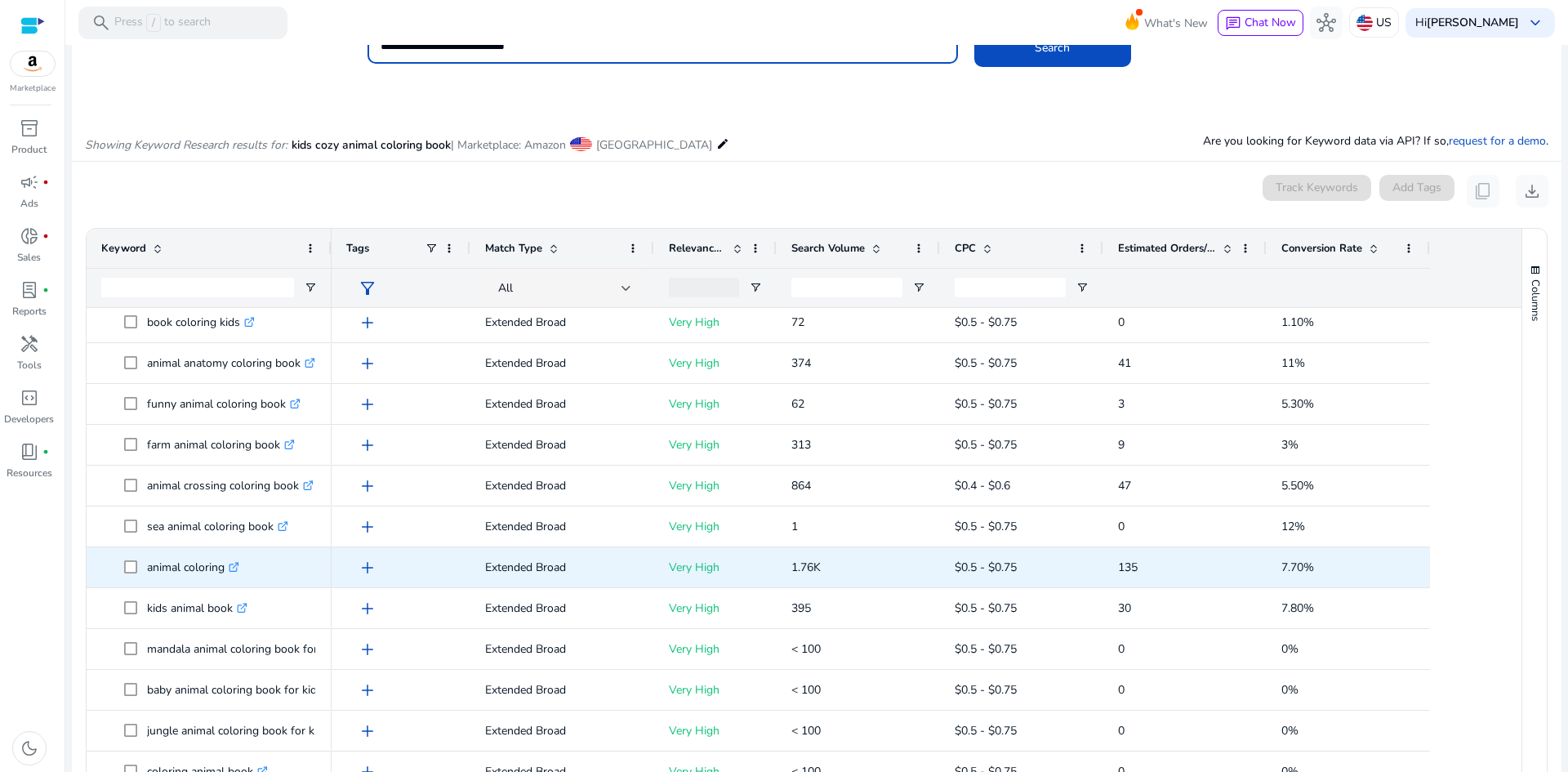
click at [694, 566] on p "Very High" at bounding box center [715, 567] width 93 height 34
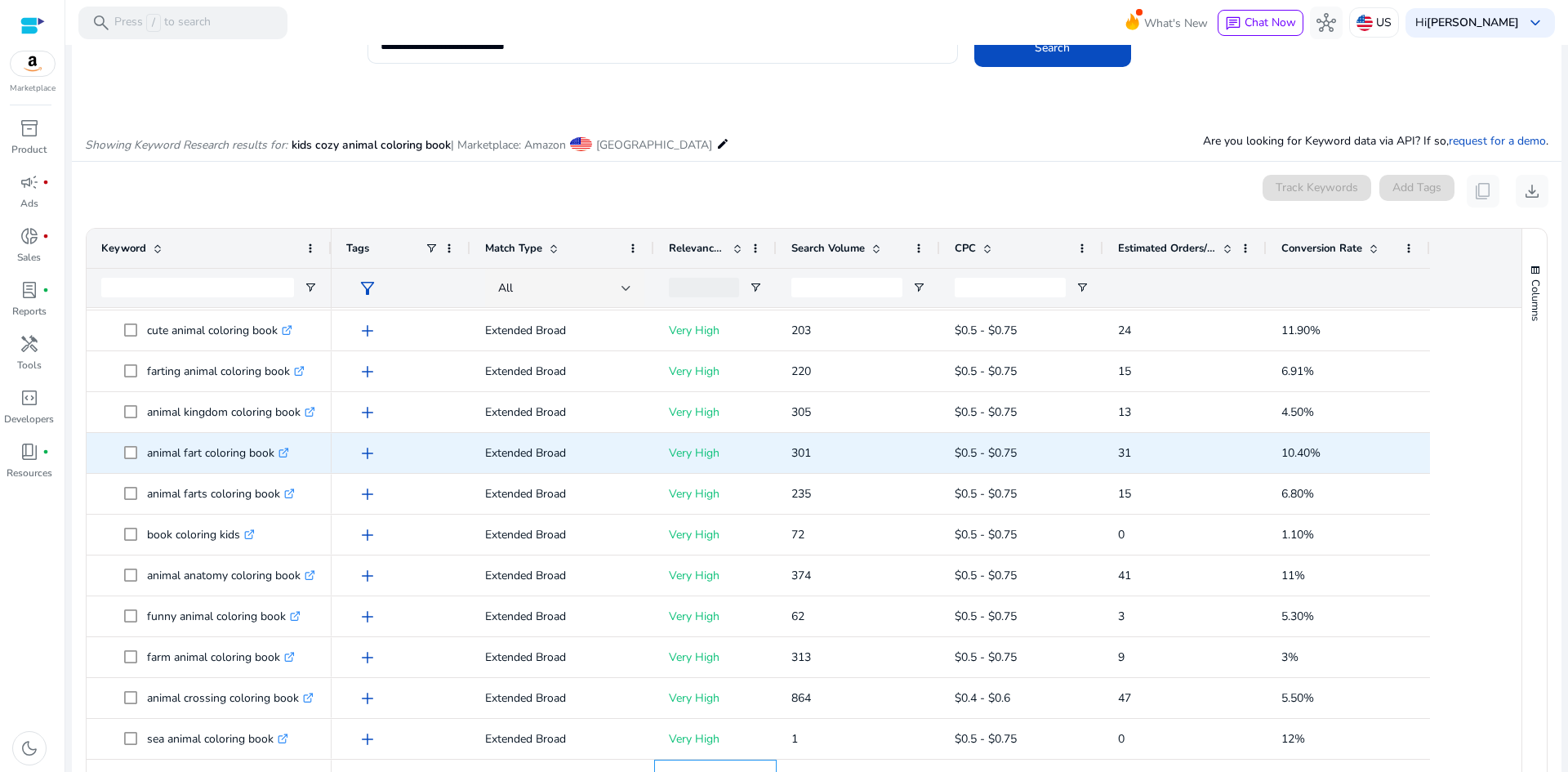
scroll to position [482, 0]
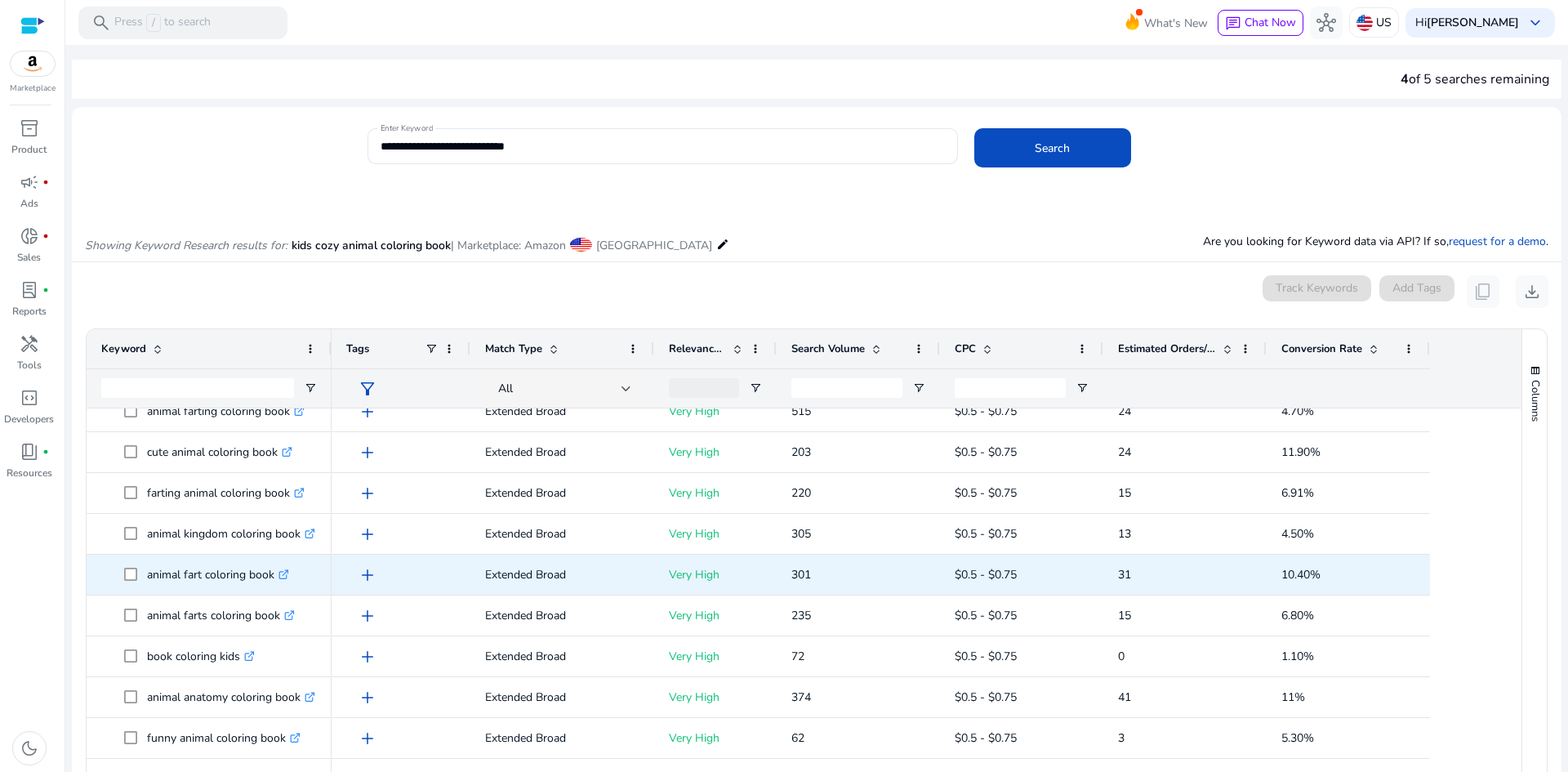
scroll to position [527, 0]
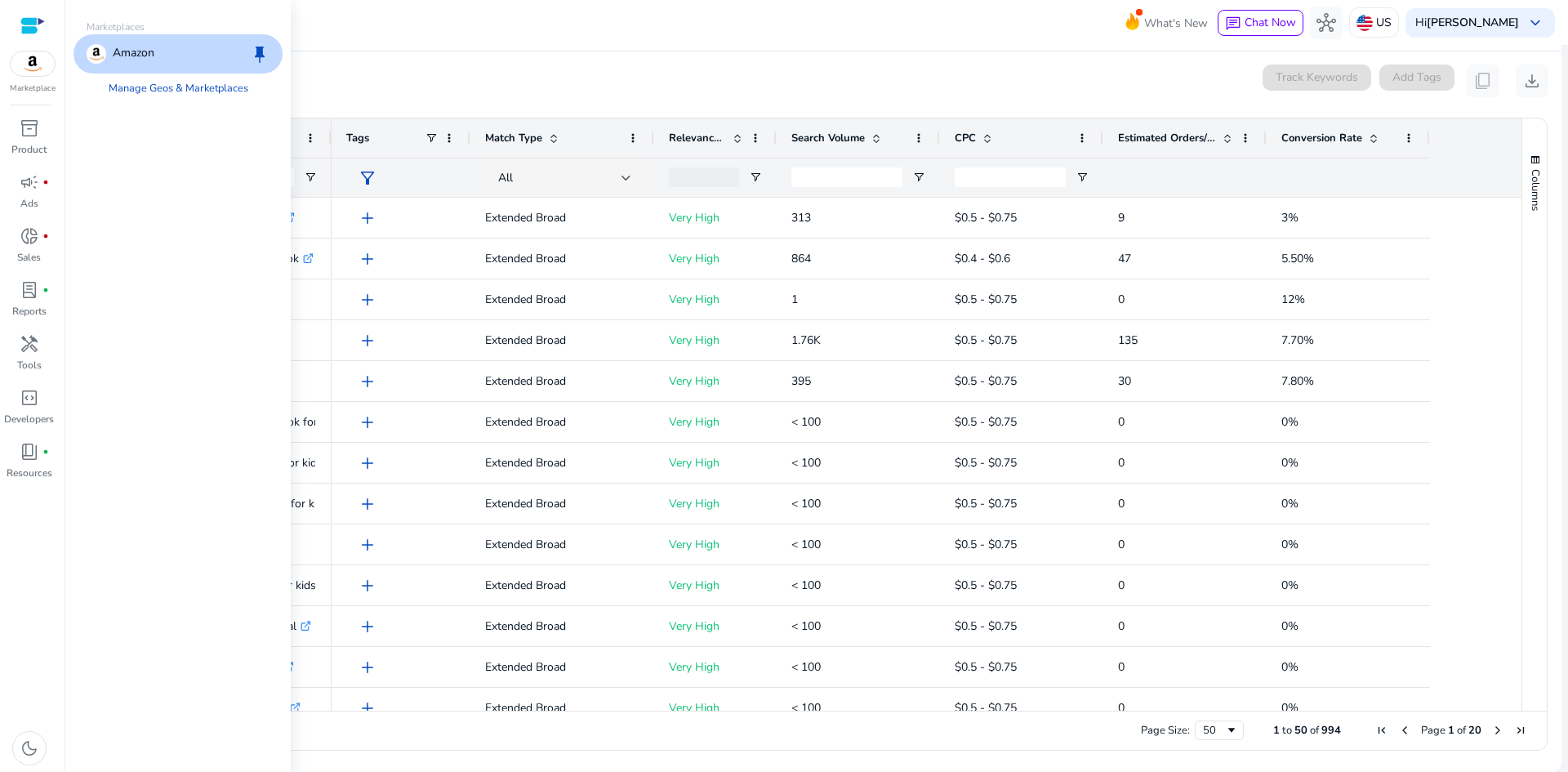
click at [36, 69] on img at bounding box center [32, 64] width 44 height 25
